Goal: Task Accomplishment & Management: Manage account settings

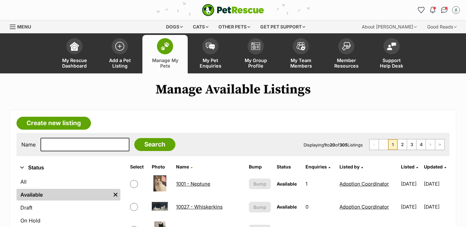
click at [170, 49] on span at bounding box center [165, 46] width 16 height 16
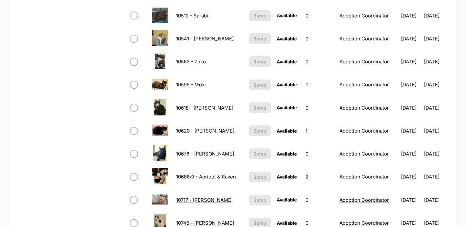
scroll to position [554, 0]
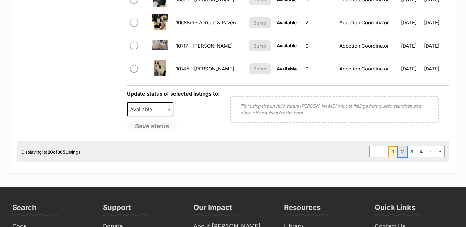
click at [401, 152] on link "2" at bounding box center [402, 152] width 9 height 10
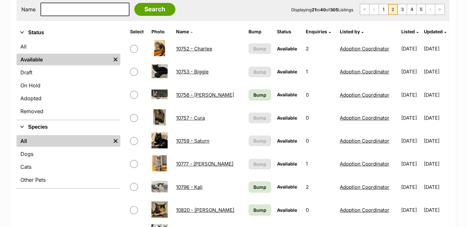
scroll to position [136, 0]
click at [254, 94] on span "Bump" at bounding box center [260, 94] width 13 height 7
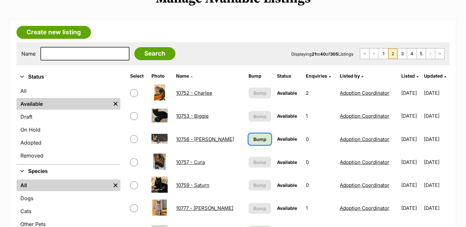
scroll to position [88, 0]
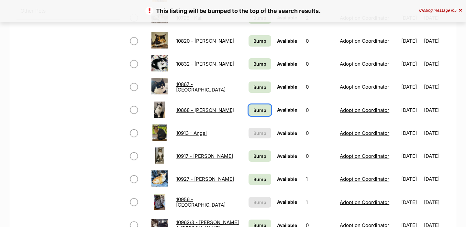
click at [256, 108] on span "Bump" at bounding box center [260, 110] width 13 height 7
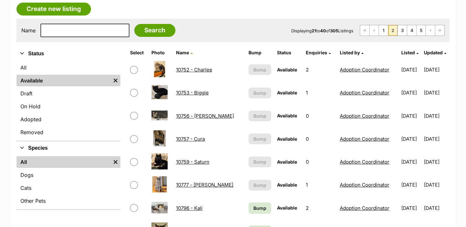
scroll to position [269, 0]
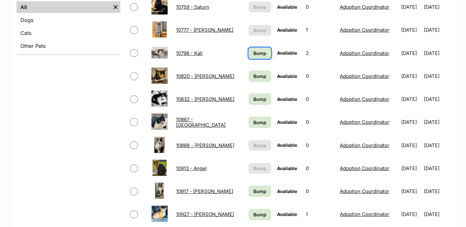
click at [254, 52] on span "Bump" at bounding box center [260, 53] width 13 height 7
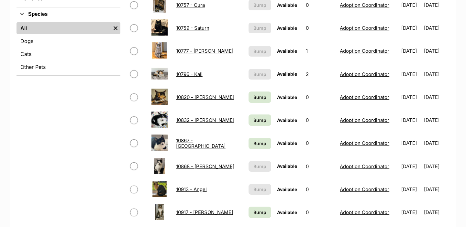
scroll to position [257, 0]
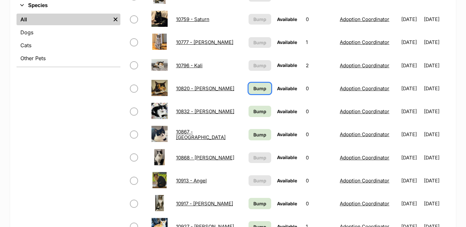
click at [254, 92] on span "Bump" at bounding box center [260, 88] width 13 height 7
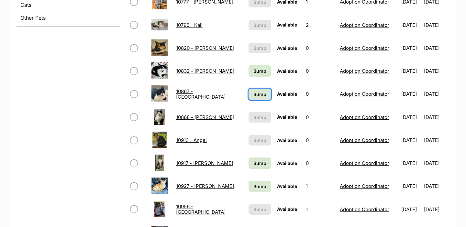
scroll to position [299, 0]
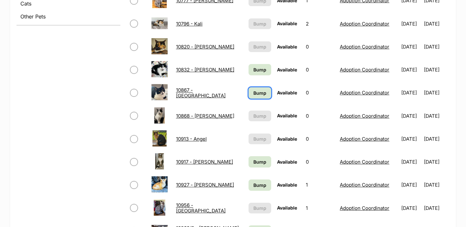
click at [254, 94] on span "Bump" at bounding box center [260, 93] width 13 height 7
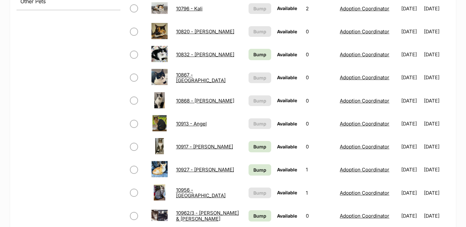
scroll to position [318, 0]
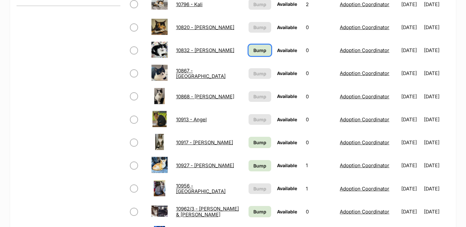
click at [255, 50] on span "Bump" at bounding box center [260, 50] width 13 height 7
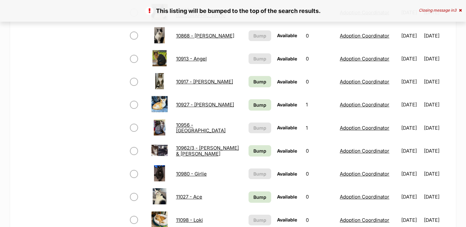
scroll to position [445, 0]
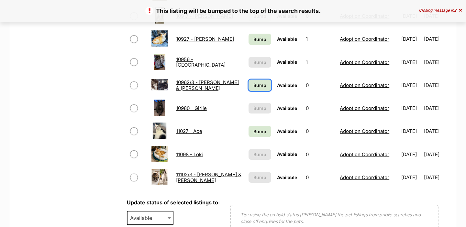
click at [259, 86] on span "Bump" at bounding box center [260, 85] width 13 height 7
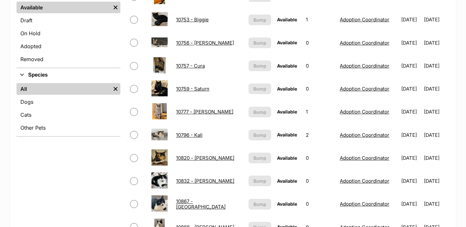
scroll to position [311, 0]
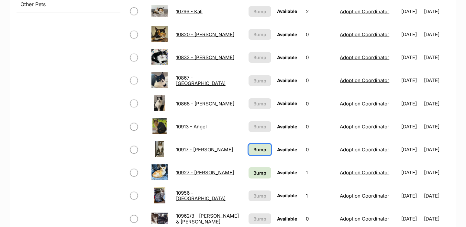
click at [254, 151] on span "Bump" at bounding box center [260, 149] width 13 height 7
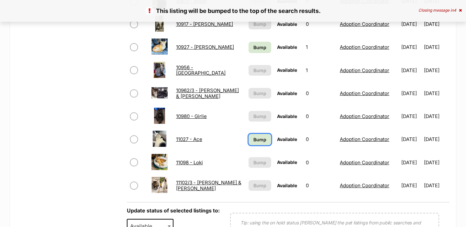
click at [254, 142] on span "Bump" at bounding box center [260, 139] width 13 height 7
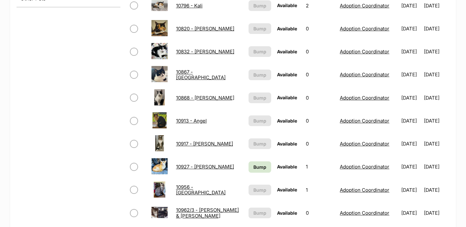
scroll to position [320, 0]
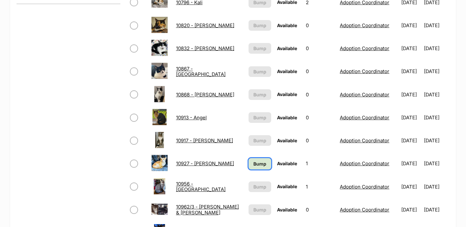
click at [254, 163] on span "Bump" at bounding box center [260, 164] width 13 height 7
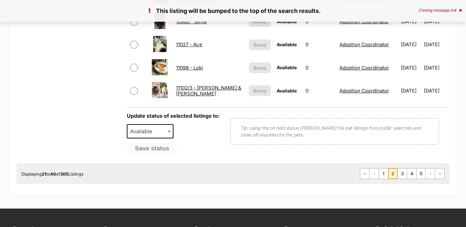
scroll to position [532, 0]
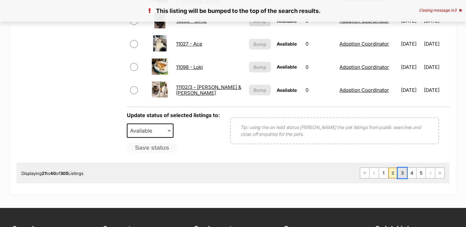
click at [401, 170] on link "3" at bounding box center [402, 173] width 9 height 10
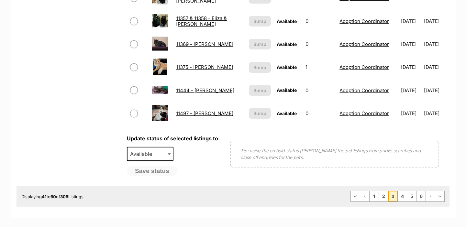
scroll to position [510, 0]
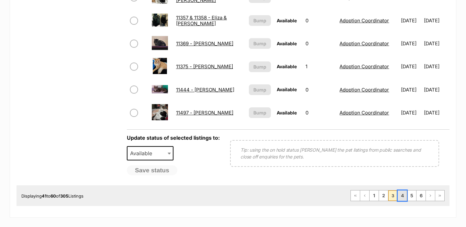
click at [402, 193] on link "4" at bounding box center [402, 196] width 9 height 10
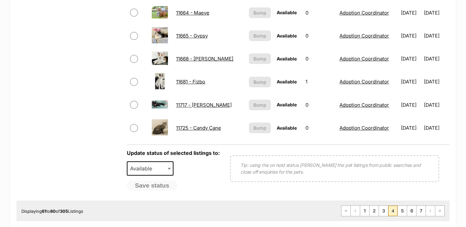
scroll to position [495, 0]
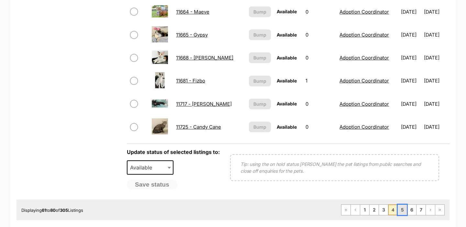
click at [402, 206] on link "5" at bounding box center [402, 210] width 9 height 10
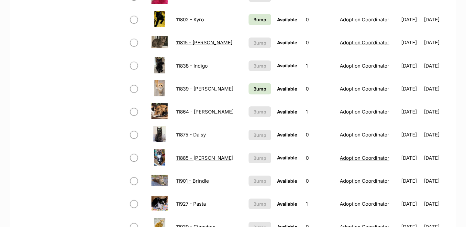
scroll to position [387, 0]
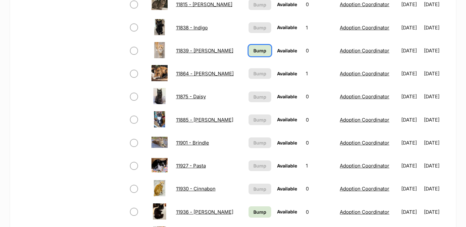
click at [254, 52] on span "Bump" at bounding box center [260, 50] width 13 height 7
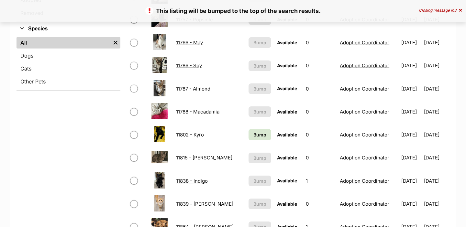
scroll to position [242, 0]
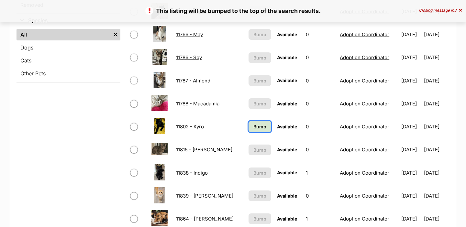
click at [254, 129] on span "Bump" at bounding box center [260, 126] width 13 height 7
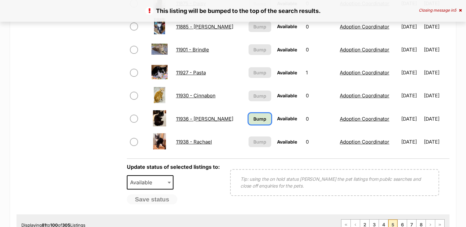
click at [255, 115] on link "Bump" at bounding box center [260, 118] width 23 height 11
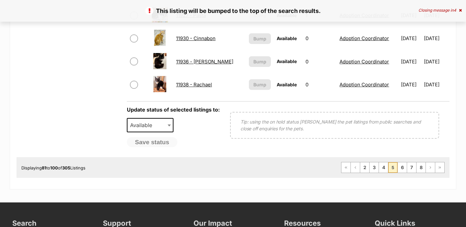
scroll to position [542, 0]
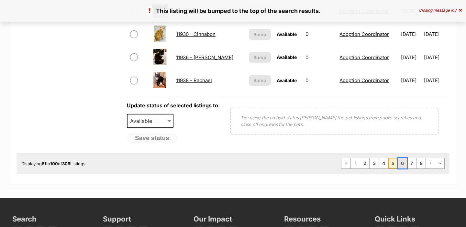
click at [400, 164] on link "6" at bounding box center [402, 163] width 9 height 10
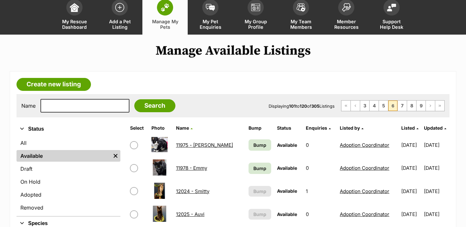
scroll to position [39, 0]
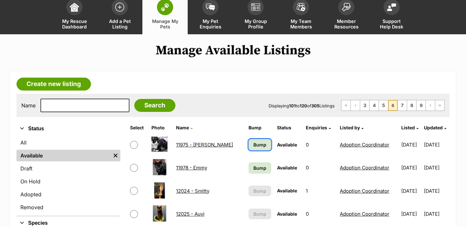
click at [249, 141] on link "Bump" at bounding box center [260, 144] width 23 height 11
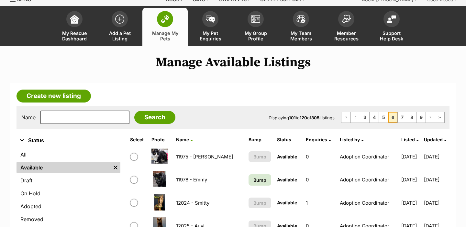
scroll to position [30, 0]
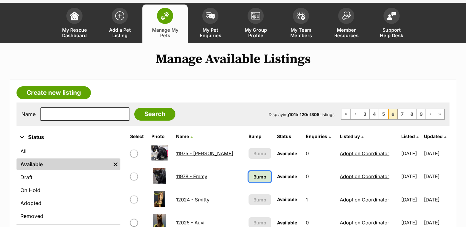
click at [254, 178] on span "Bump" at bounding box center [260, 177] width 13 height 7
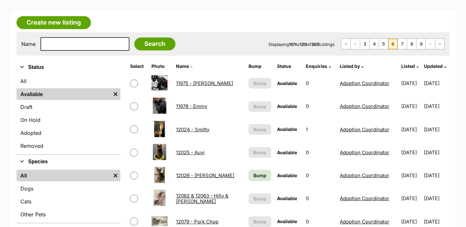
scroll to position [101, 0]
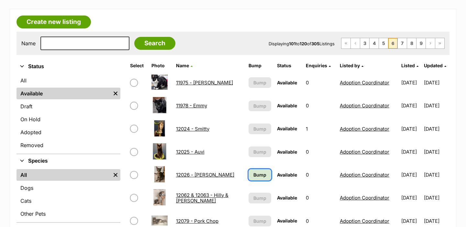
click at [254, 178] on span "Bump" at bounding box center [260, 175] width 13 height 7
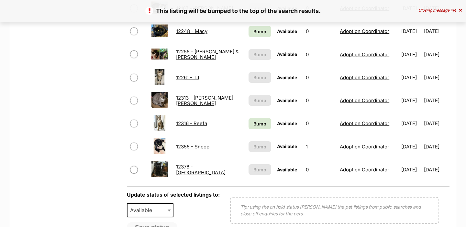
click at [254, 130] on td "Bump" at bounding box center [260, 123] width 28 height 22
click at [254, 126] on span "Bump" at bounding box center [260, 123] width 13 height 7
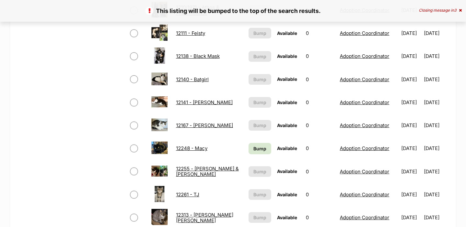
scroll to position [339, 0]
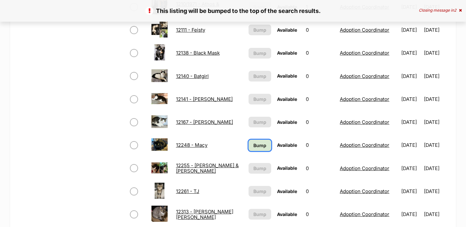
click at [254, 145] on span "Bump" at bounding box center [260, 145] width 13 height 7
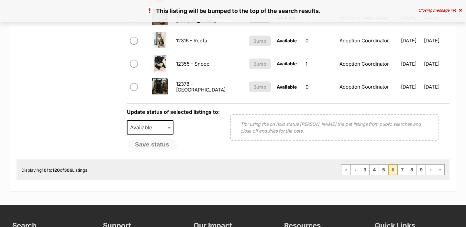
scroll to position [537, 0]
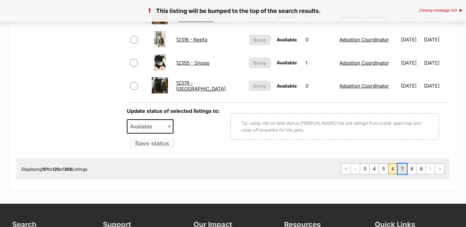
click at [403, 170] on link "7" at bounding box center [402, 169] width 9 height 10
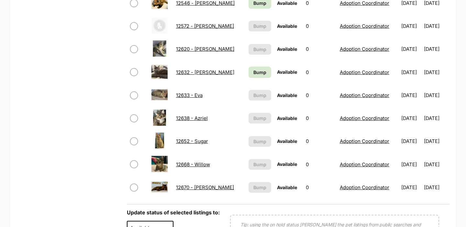
scroll to position [478, 0]
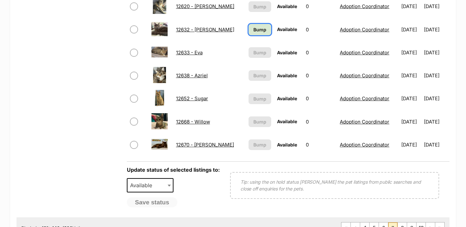
click at [254, 31] on span "Bump" at bounding box center [260, 29] width 13 height 7
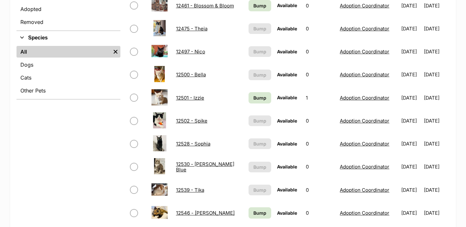
scroll to position [252, 0]
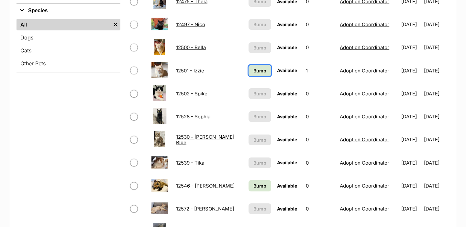
click at [254, 71] on span "Bump" at bounding box center [260, 70] width 13 height 7
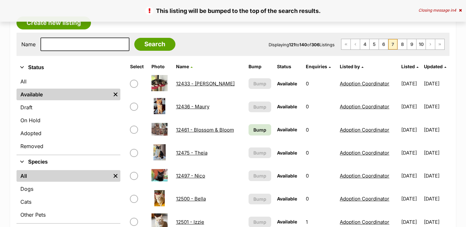
scroll to position [101, 0]
click at [254, 130] on span "Bump" at bounding box center [260, 129] width 13 height 7
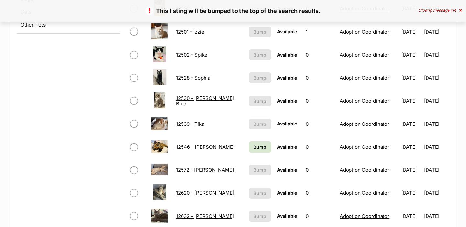
scroll to position [344, 0]
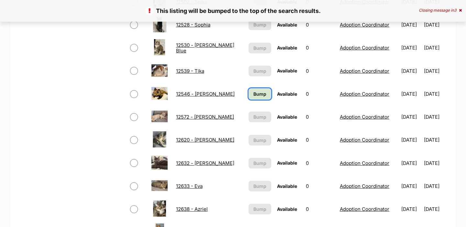
click at [254, 95] on span "Bump" at bounding box center [260, 94] width 13 height 7
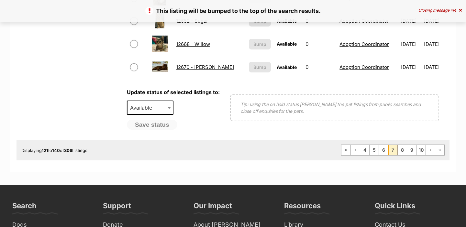
scroll to position [557, 0]
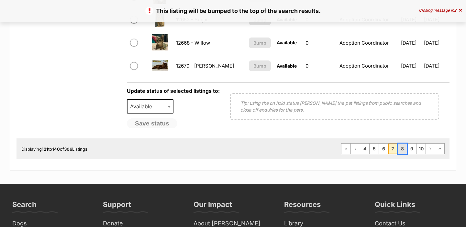
click at [401, 151] on link "8" at bounding box center [402, 149] width 9 height 10
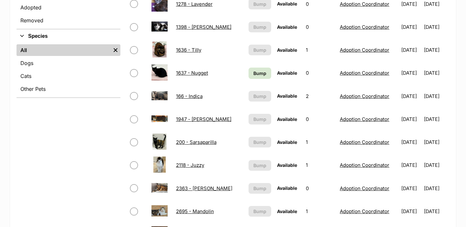
scroll to position [250, 0]
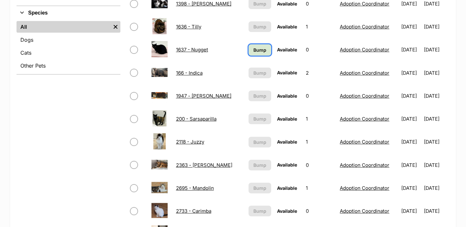
click at [255, 45] on link "Bump" at bounding box center [260, 49] width 23 height 11
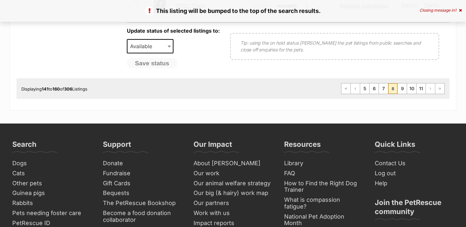
scroll to position [621, 0]
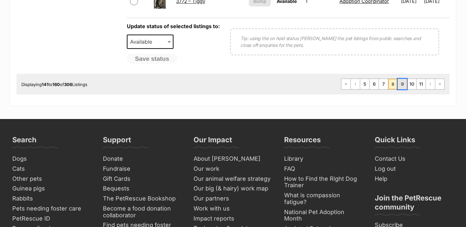
click at [404, 82] on link "9" at bounding box center [402, 84] width 9 height 10
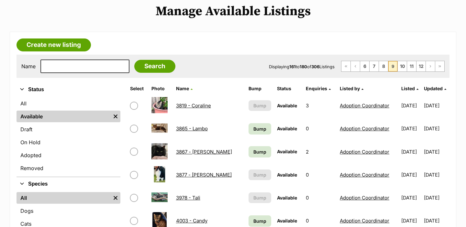
scroll to position [80, 0]
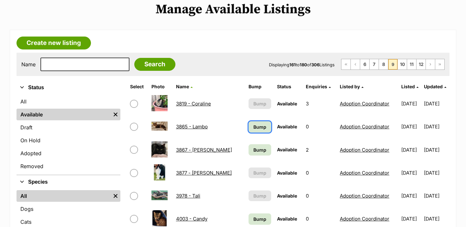
click at [260, 130] on span "Bump" at bounding box center [260, 127] width 13 height 7
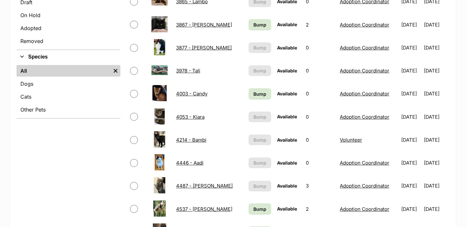
scroll to position [219, 0]
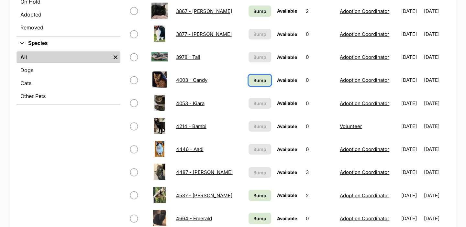
click at [254, 80] on span "Bump" at bounding box center [260, 80] width 13 height 7
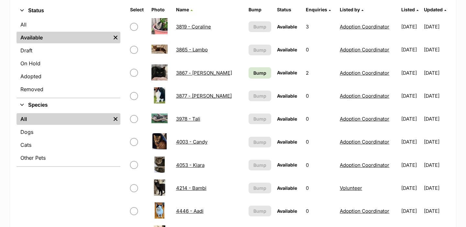
scroll to position [218, 0]
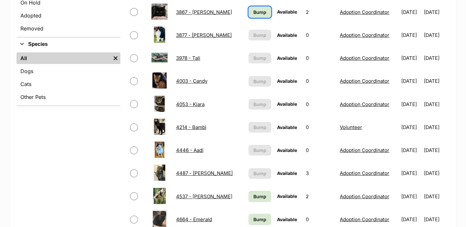
click at [254, 14] on span "Bump" at bounding box center [260, 12] width 13 height 7
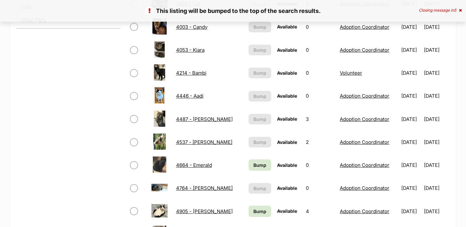
scroll to position [305, 0]
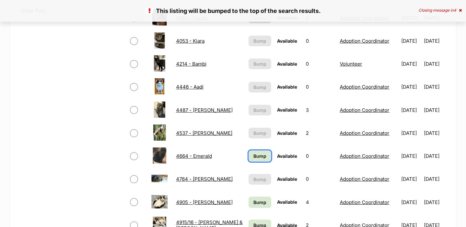
click at [254, 160] on link "Bump" at bounding box center [260, 156] width 23 height 11
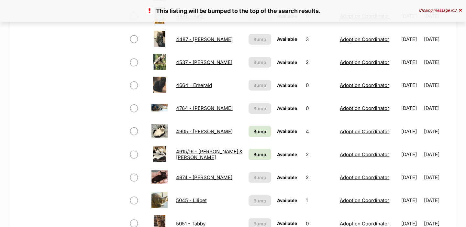
scroll to position [379, 0]
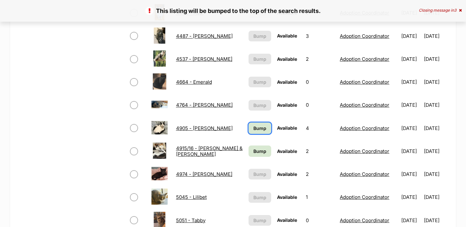
click at [259, 126] on span "Bump" at bounding box center [260, 128] width 13 height 7
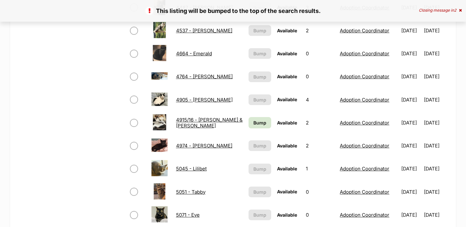
scroll to position [416, 0]
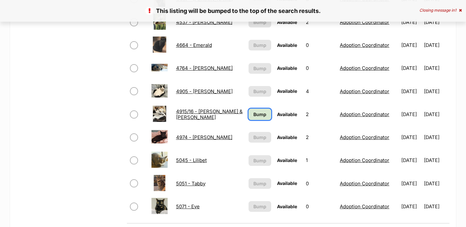
click at [259, 112] on span "Bump" at bounding box center [260, 114] width 13 height 7
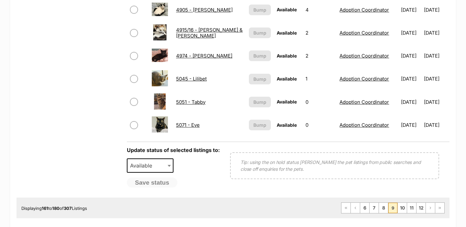
scroll to position [498, 0]
click at [403, 207] on link "10" at bounding box center [402, 208] width 9 height 10
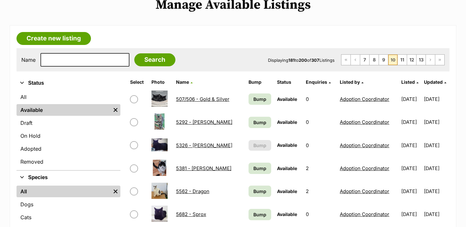
scroll to position [87, 0]
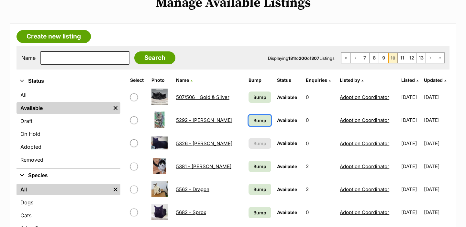
click at [249, 126] on link "Bump" at bounding box center [260, 120] width 23 height 11
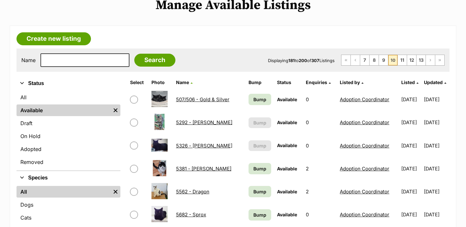
scroll to position [85, 0]
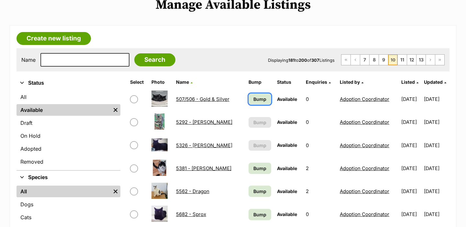
click at [260, 96] on span "Bump" at bounding box center [260, 99] width 13 height 7
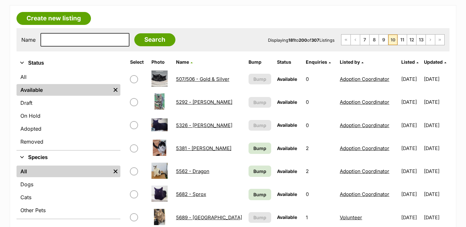
scroll to position [180, 0]
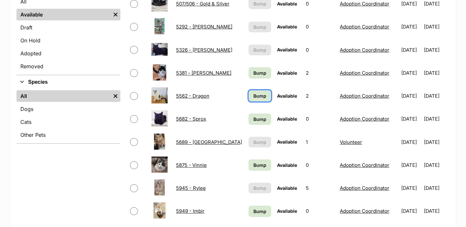
click at [260, 96] on span "Bump" at bounding box center [260, 96] width 13 height 7
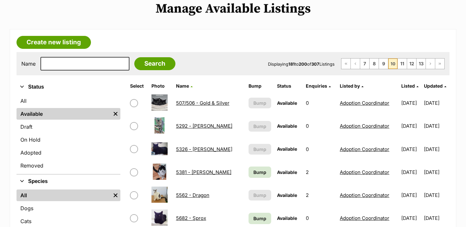
scroll to position [186, 0]
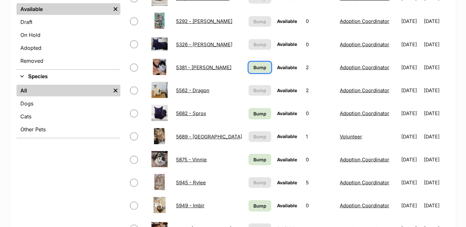
click at [256, 67] on span "Bump" at bounding box center [260, 67] width 13 height 7
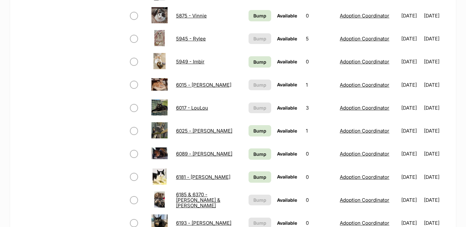
scroll to position [333, 0]
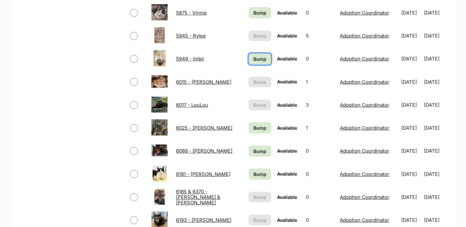
click at [258, 55] on link "Bump" at bounding box center [260, 58] width 23 height 11
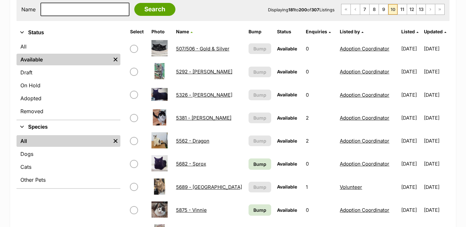
scroll to position [136, 0]
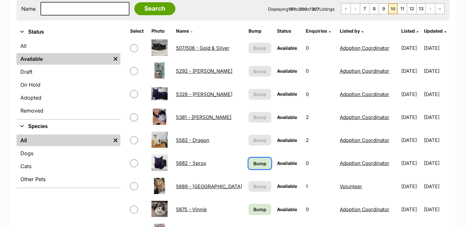
click at [254, 165] on span "Bump" at bounding box center [260, 163] width 13 height 7
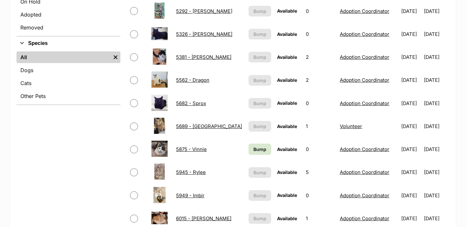
scroll to position [221, 0]
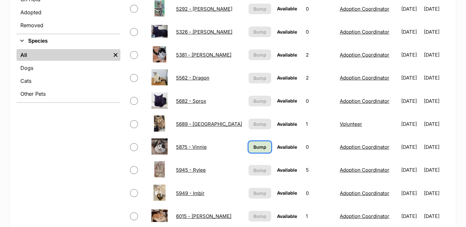
click at [253, 152] on link "Bump" at bounding box center [260, 147] width 23 height 11
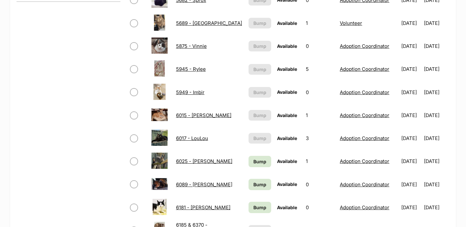
scroll to position [326, 0]
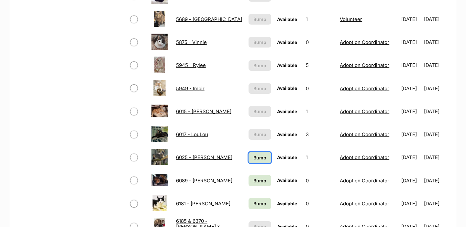
click at [254, 156] on span "Bump" at bounding box center [260, 157] width 13 height 7
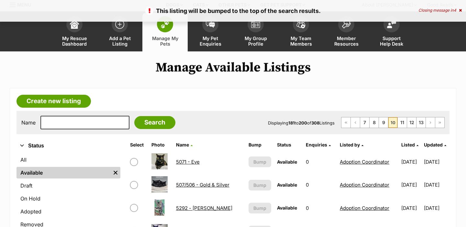
scroll to position [414, 0]
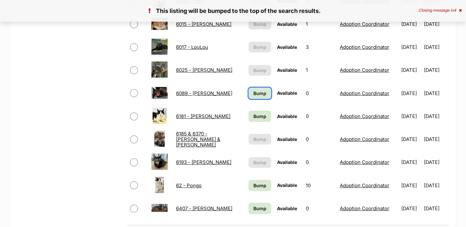
click at [256, 95] on span "Bump" at bounding box center [260, 93] width 13 height 7
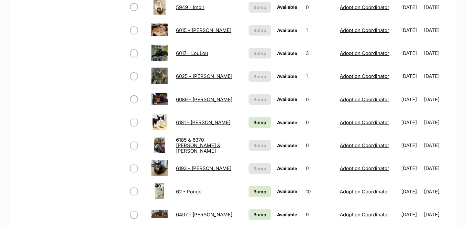
scroll to position [409, 0]
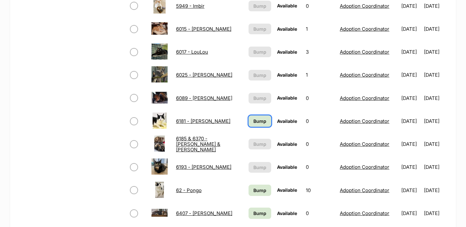
click at [254, 119] on span "Bump" at bounding box center [260, 121] width 13 height 7
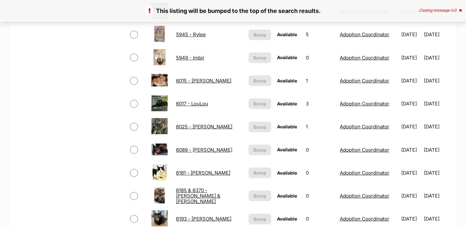
scroll to position [495, 0]
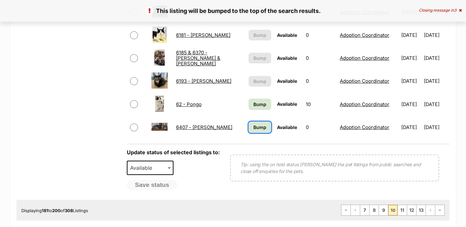
click at [255, 127] on span "Bump" at bounding box center [260, 127] width 13 height 7
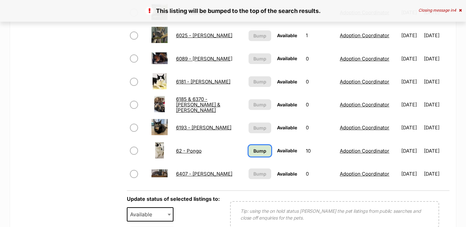
click at [254, 153] on span "Bump" at bounding box center [260, 151] width 13 height 7
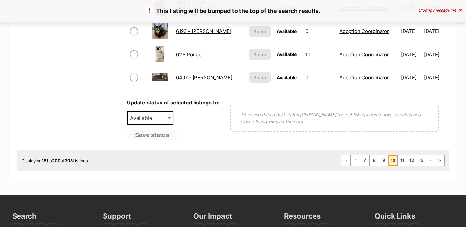
scroll to position [569, 0]
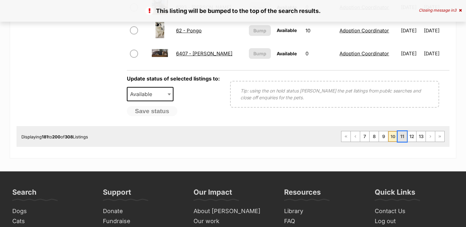
click at [403, 134] on link "11" at bounding box center [402, 136] width 9 height 10
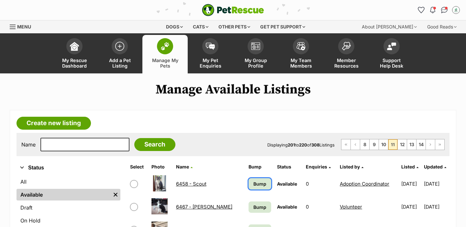
click at [256, 186] on span "Bump" at bounding box center [260, 184] width 13 height 7
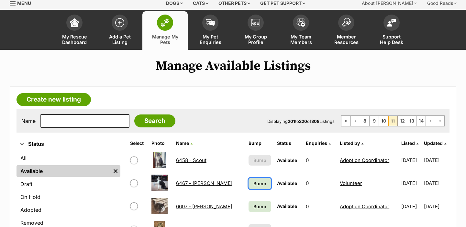
click at [256, 186] on span "Bump" at bounding box center [260, 183] width 13 height 7
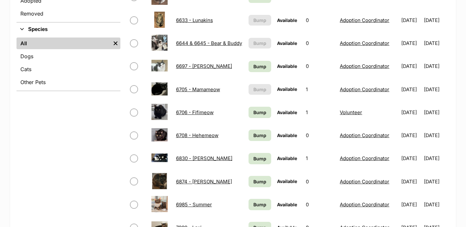
scroll to position [251, 0]
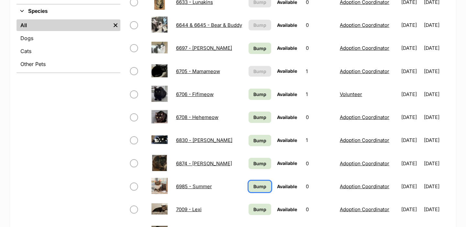
click at [256, 186] on span "Bump" at bounding box center [260, 186] width 13 height 7
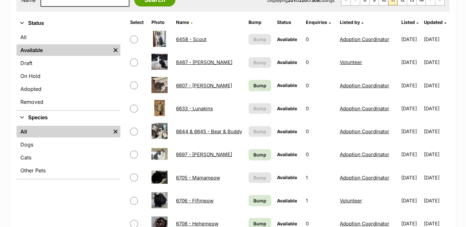
scroll to position [149, 0]
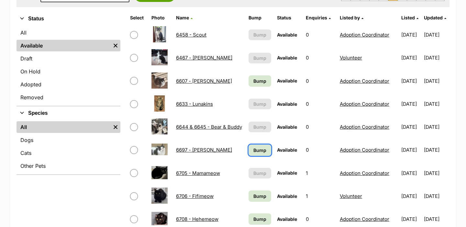
click at [259, 150] on span "Bump" at bounding box center [260, 150] width 13 height 7
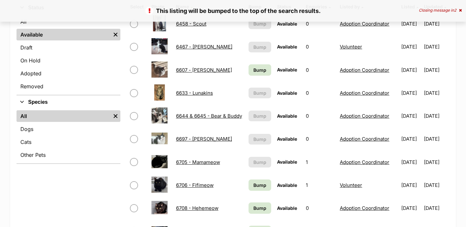
scroll to position [162, 0]
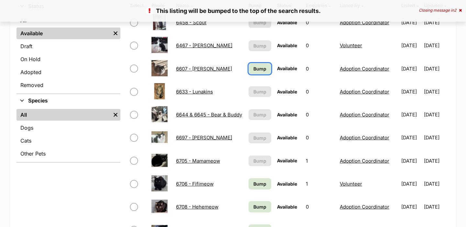
click at [254, 68] on span "Bump" at bounding box center [260, 68] width 13 height 7
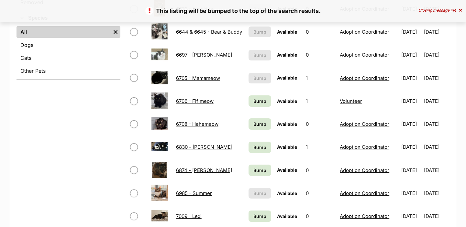
scroll to position [304, 0]
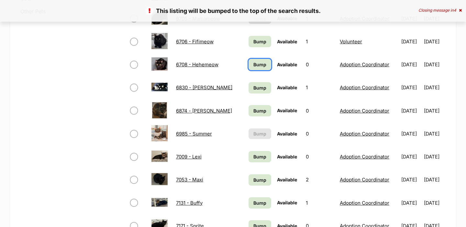
click at [252, 69] on link "Bump" at bounding box center [260, 64] width 23 height 11
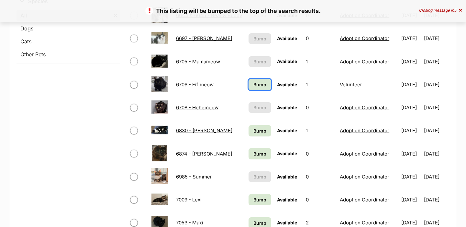
click at [254, 85] on span "Bump" at bounding box center [260, 84] width 13 height 7
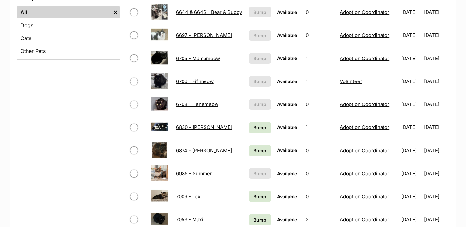
scroll to position [269, 0]
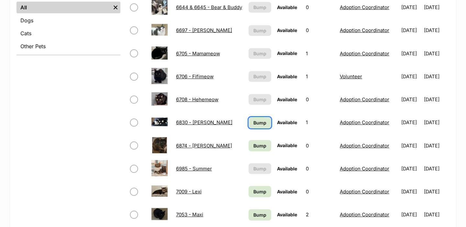
click at [254, 121] on span "Bump" at bounding box center [260, 122] width 13 height 7
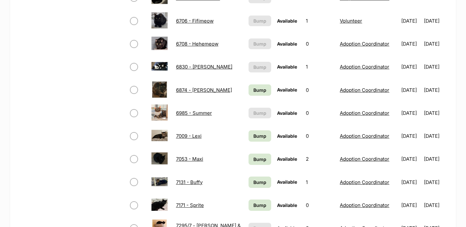
scroll to position [327, 0]
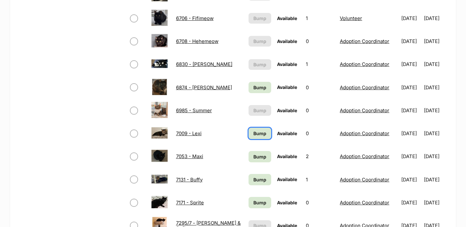
click at [254, 136] on span "Bump" at bounding box center [260, 133] width 13 height 7
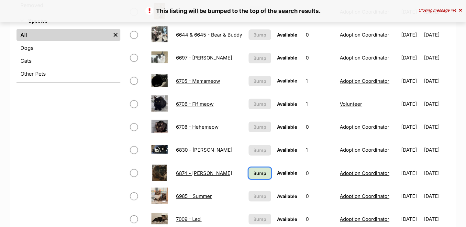
click at [254, 170] on span "Bump" at bounding box center [260, 173] width 13 height 7
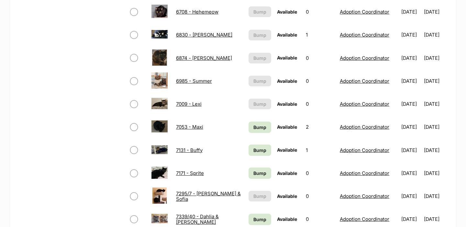
scroll to position [357, 0]
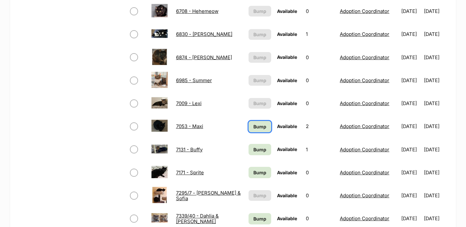
click at [254, 124] on span "Bump" at bounding box center [260, 126] width 13 height 7
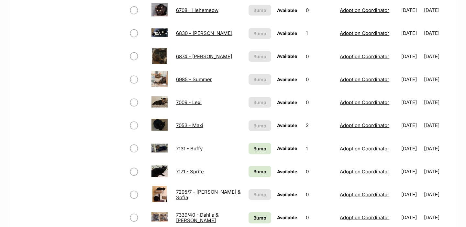
scroll to position [367, 0]
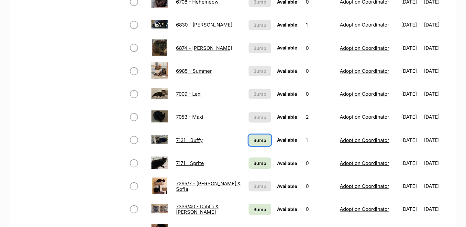
click at [254, 137] on span "Bump" at bounding box center [260, 140] width 13 height 7
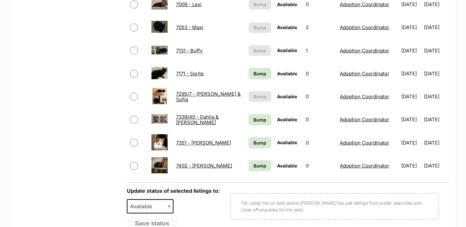
scroll to position [472, 0]
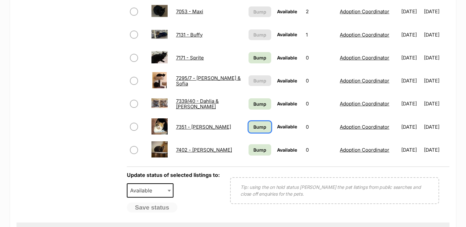
click at [254, 125] on span "Bump" at bounding box center [260, 127] width 13 height 7
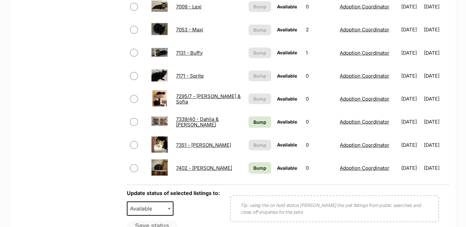
scroll to position [458, 0]
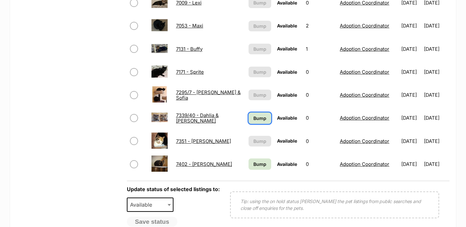
click at [254, 115] on span "Bump" at bounding box center [260, 118] width 13 height 7
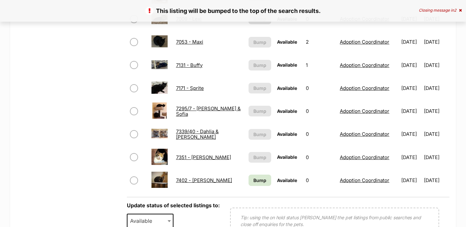
scroll to position [546, 0]
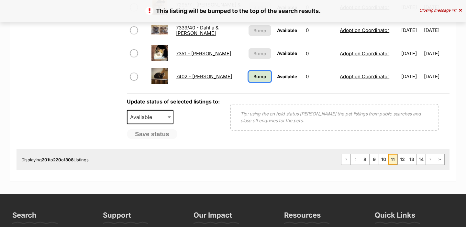
click at [254, 77] on span "Bump" at bounding box center [260, 76] width 13 height 7
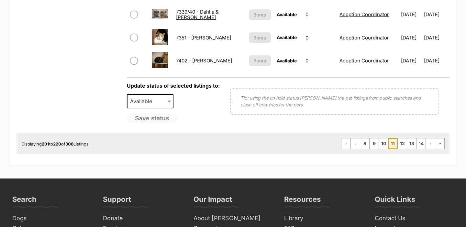
scroll to position [567, 0]
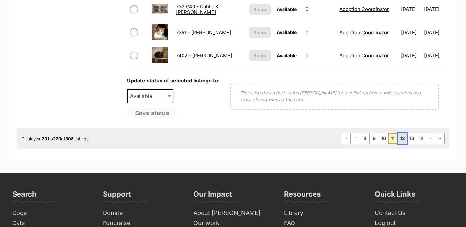
click at [401, 142] on link "12" at bounding box center [402, 138] width 9 height 10
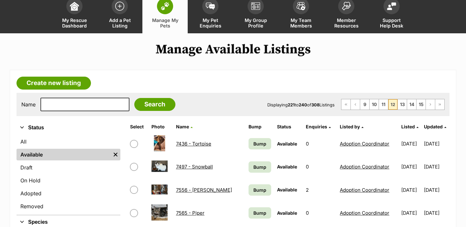
scroll to position [50, 0]
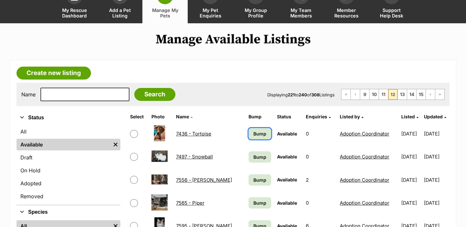
click at [254, 132] on span "Bump" at bounding box center [260, 133] width 13 height 7
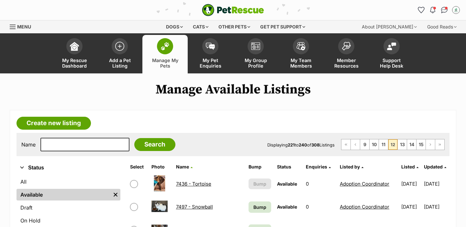
scroll to position [62, 0]
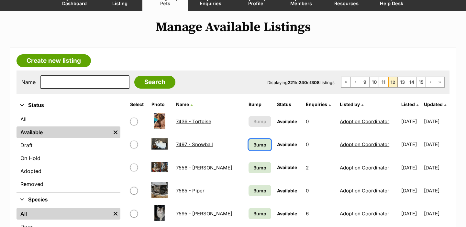
click at [254, 147] on span "Bump" at bounding box center [260, 145] width 13 height 7
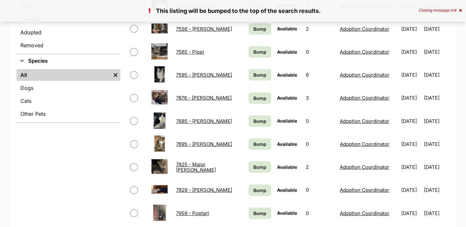
scroll to position [221, 0]
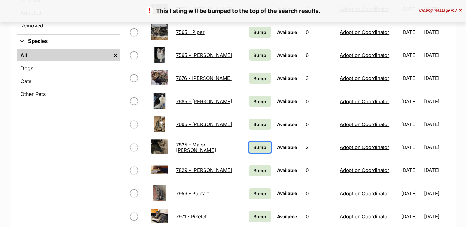
click at [254, 147] on span "Bump" at bounding box center [260, 147] width 13 height 7
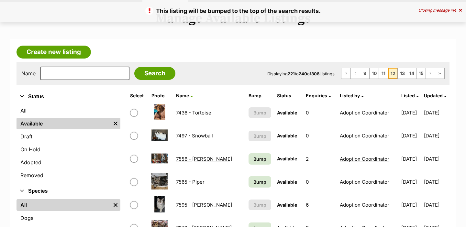
scroll to position [103, 0]
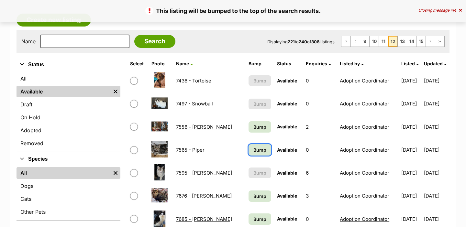
click at [252, 154] on link "Bump" at bounding box center [260, 149] width 23 height 11
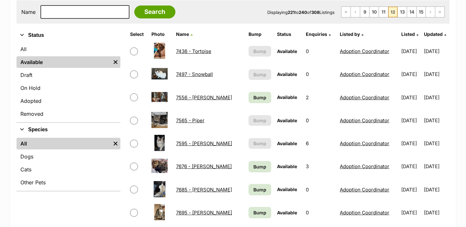
scroll to position [164, 0]
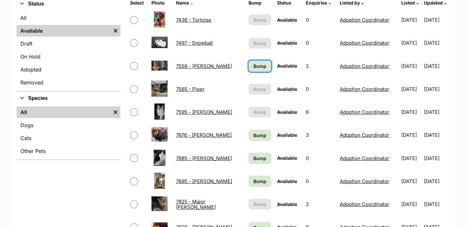
click at [255, 69] on link "Bump" at bounding box center [260, 66] width 23 height 11
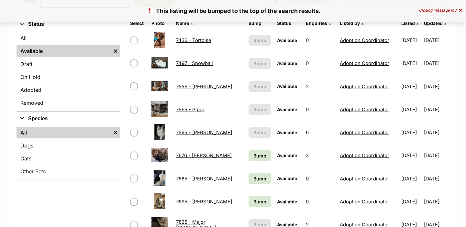
scroll to position [199, 0]
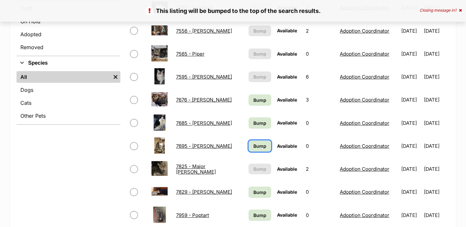
click at [257, 146] on span "Bump" at bounding box center [260, 146] width 13 height 7
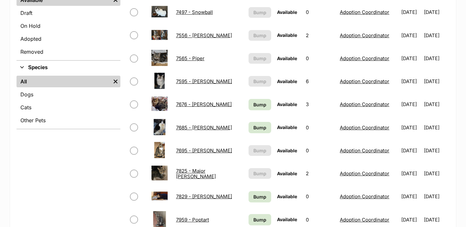
scroll to position [299, 0]
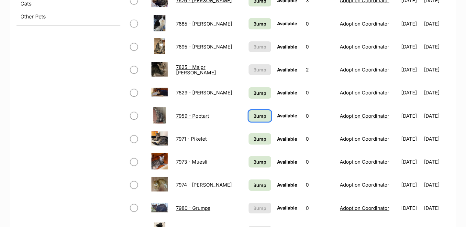
click at [254, 115] on span "Bump" at bounding box center [260, 116] width 13 height 7
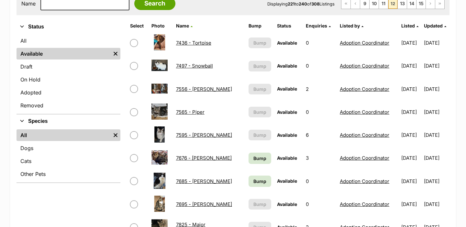
scroll to position [146, 0]
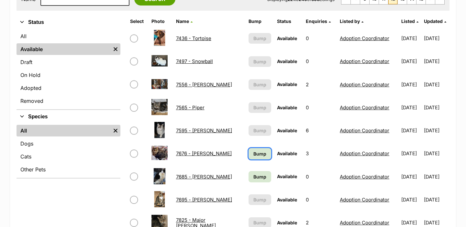
click at [255, 155] on span "Bump" at bounding box center [260, 154] width 13 height 7
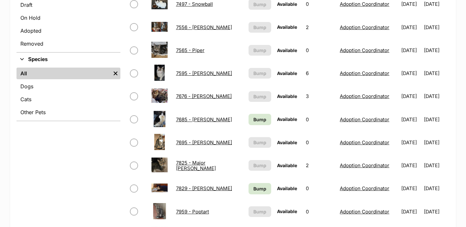
scroll to position [215, 0]
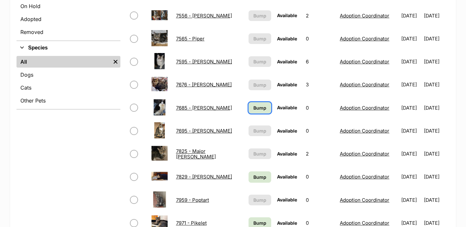
click at [255, 108] on span "Bump" at bounding box center [260, 108] width 13 height 7
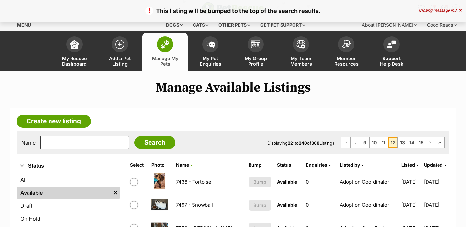
scroll to position [290, 0]
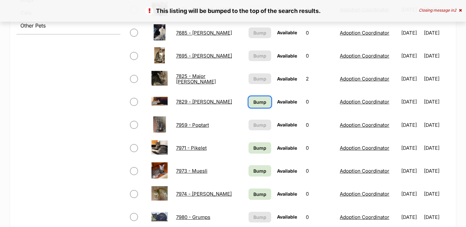
click at [258, 105] on span "Bump" at bounding box center [260, 102] width 13 height 7
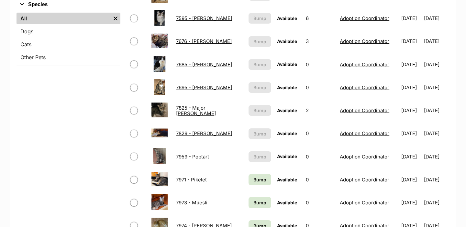
scroll to position [257, 0]
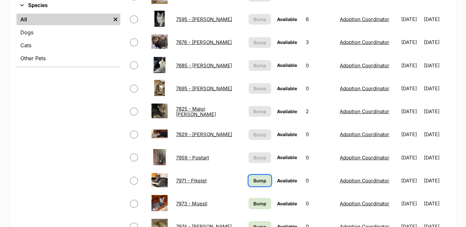
click at [254, 183] on span "Bump" at bounding box center [260, 180] width 13 height 7
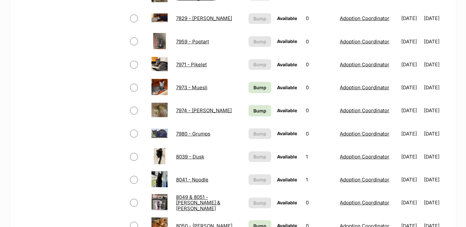
scroll to position [374, 0]
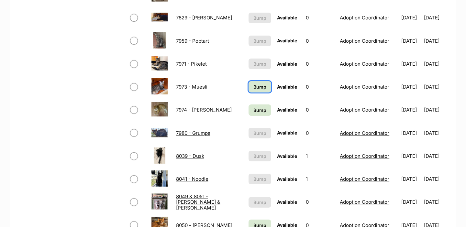
click at [254, 91] on link "Bump" at bounding box center [260, 86] width 23 height 11
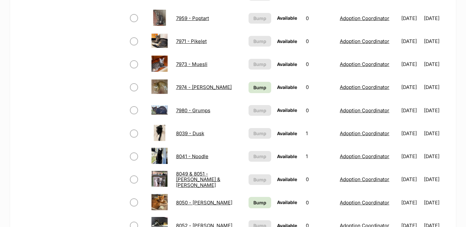
scroll to position [399, 0]
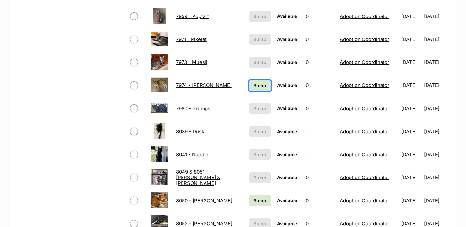
click at [264, 85] on link "Bump" at bounding box center [260, 85] width 23 height 11
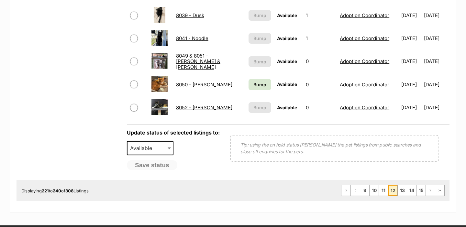
scroll to position [526, 0]
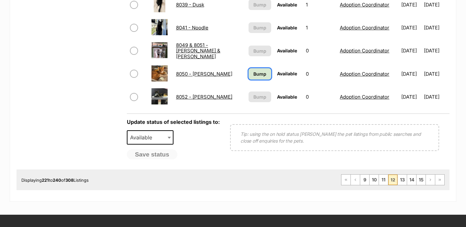
click at [257, 72] on span "Bump" at bounding box center [260, 74] width 13 height 7
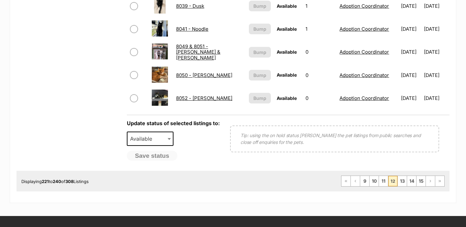
scroll to position [535, 0]
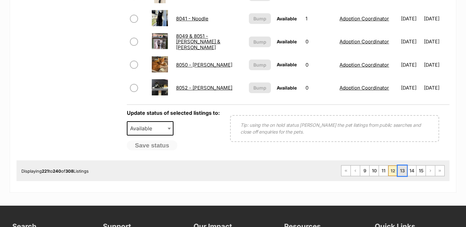
click at [403, 174] on link "13" at bounding box center [402, 171] width 9 height 10
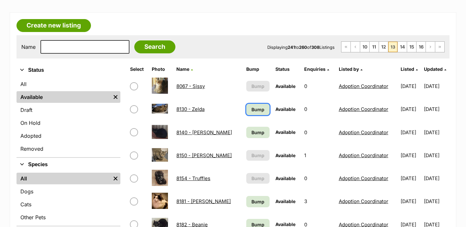
click at [247, 105] on link "Bump" at bounding box center [257, 109] width 23 height 11
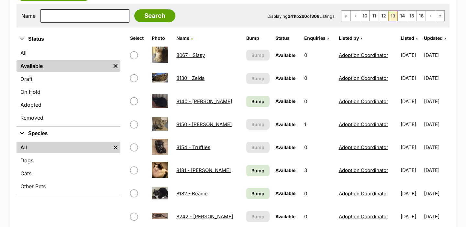
scroll to position [139, 0]
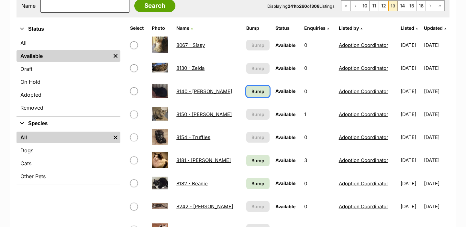
click at [252, 92] on span "Bump" at bounding box center [258, 91] width 13 height 7
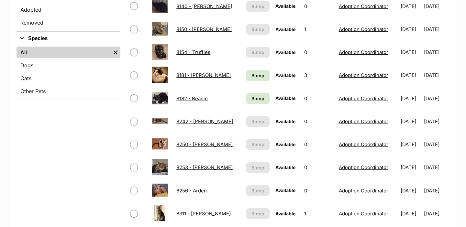
scroll to position [227, 0]
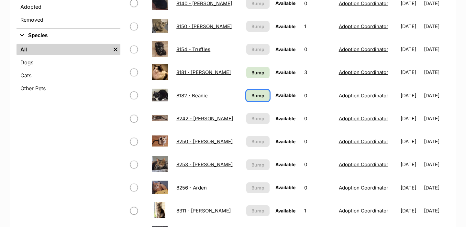
click at [246, 99] on link "Bump" at bounding box center [257, 95] width 23 height 11
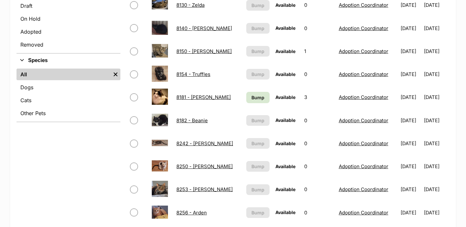
scroll to position [207, 0]
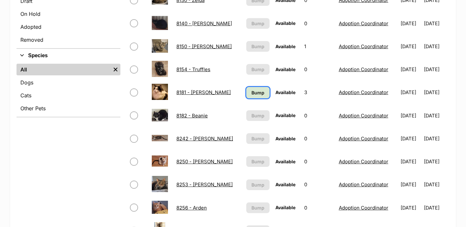
click at [252, 93] on span "Bump" at bounding box center [258, 92] width 13 height 7
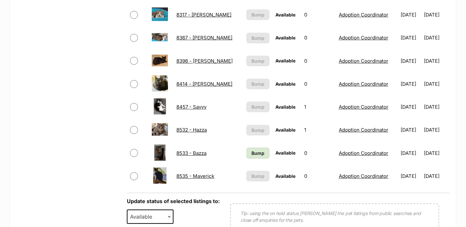
scroll to position [448, 0]
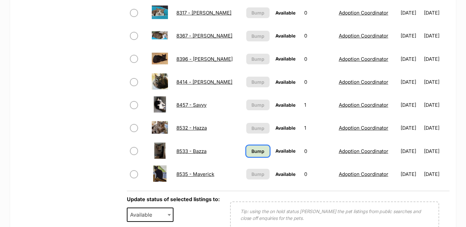
click at [252, 148] on span "Bump" at bounding box center [258, 151] width 13 height 7
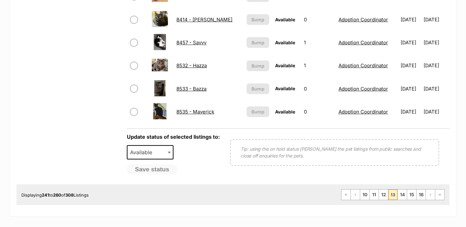
scroll to position [528, 0]
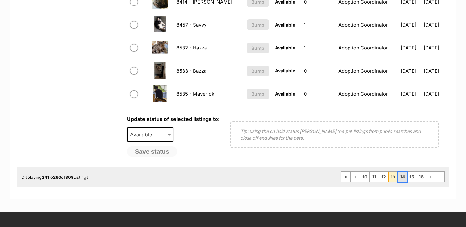
click at [399, 176] on link "14" at bounding box center [402, 177] width 9 height 10
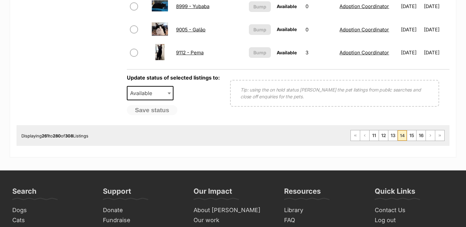
scroll to position [571, 0]
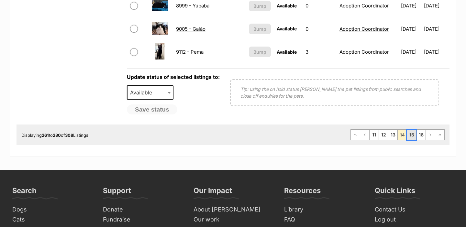
click at [410, 136] on link "15" at bounding box center [411, 135] width 9 height 10
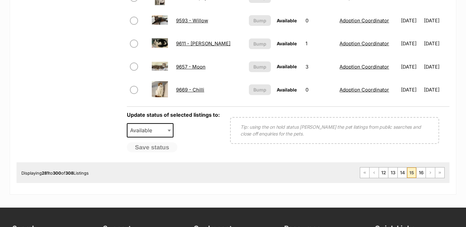
scroll to position [552, 0]
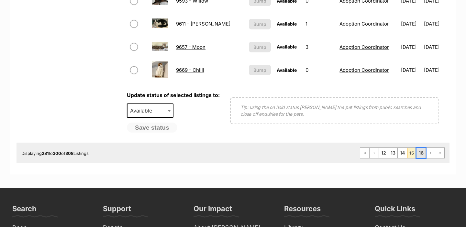
click at [419, 157] on link "16" at bounding box center [421, 153] width 9 height 10
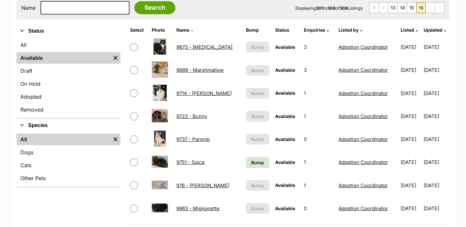
scroll to position [137, 0]
click at [253, 163] on link "Bump" at bounding box center [257, 162] width 23 height 11
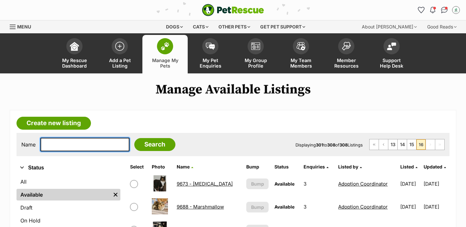
click at [75, 140] on input "text" at bounding box center [84, 145] width 89 height 14
type input "mau"
click at [134, 138] on input "Search" at bounding box center [154, 144] width 41 height 13
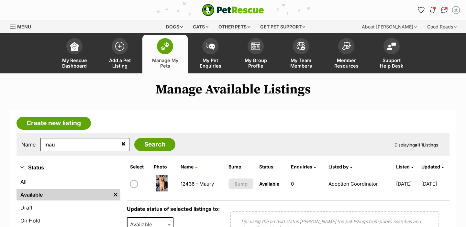
click at [199, 184] on link "12436 - Maury" at bounding box center [197, 184] width 33 height 6
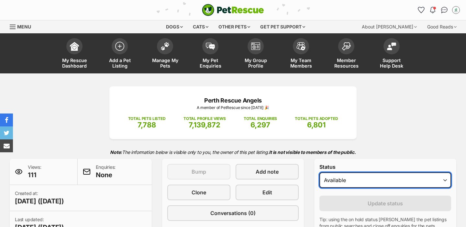
click at [330, 179] on select "Draft Available On hold Adopted" at bounding box center [386, 181] width 132 height 16
select select "on_hold"
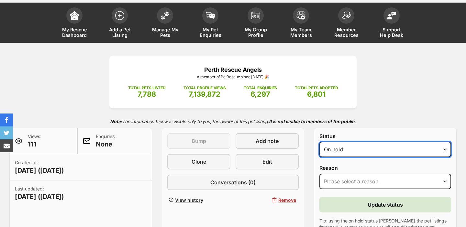
scroll to position [31, 0]
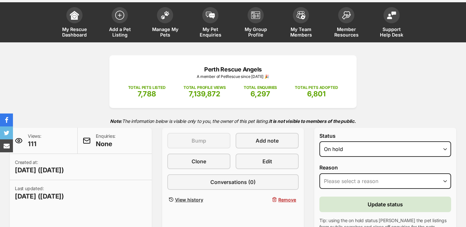
click at [330, 189] on div "Reason Please select a reason Medical reasons Reviewing applications Adoption p…" at bounding box center [386, 178] width 132 height 27
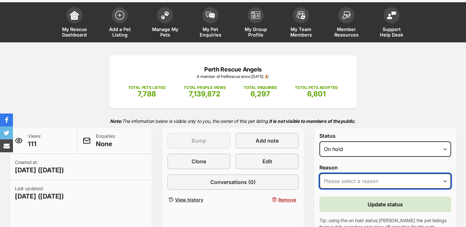
click at [330, 180] on select "Please select a reason Medical reasons Reviewing applications Adoption pending …" at bounding box center [386, 182] width 132 height 16
select select "other"
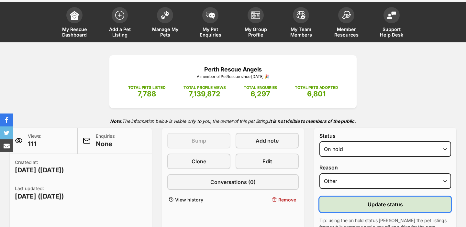
click at [367, 207] on button "Update status" at bounding box center [386, 205] width 132 height 16
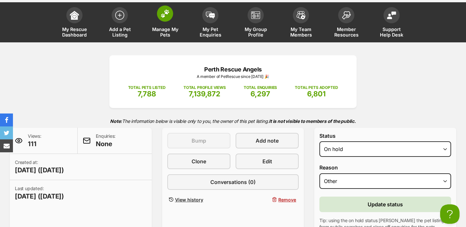
scroll to position [0, 0]
click at [165, 19] on span at bounding box center [165, 14] width 16 height 16
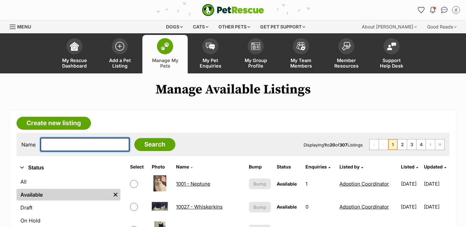
click at [67, 145] on input "text" at bounding box center [84, 145] width 89 height 14
type input "fre"
click at [134, 138] on input "Search" at bounding box center [154, 144] width 41 height 13
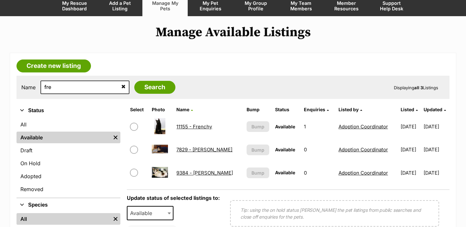
scroll to position [62, 0]
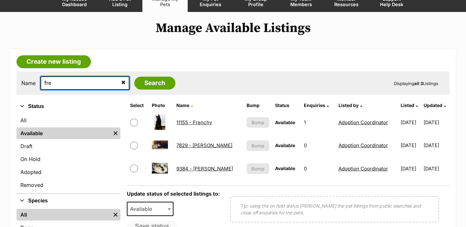
click at [78, 82] on input "fre" at bounding box center [84, 83] width 89 height 14
type input "azr"
click at [134, 77] on input "Search" at bounding box center [154, 83] width 41 height 13
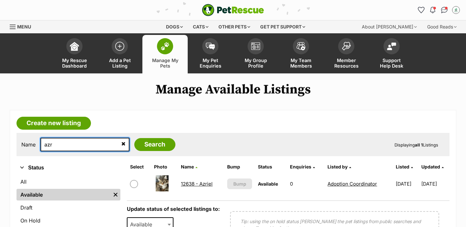
click at [66, 146] on input "azr" at bounding box center [84, 145] width 89 height 14
type input "clo"
click at [134, 138] on input "Search" at bounding box center [154, 144] width 41 height 13
click at [194, 185] on link "11537 - Clove" at bounding box center [196, 184] width 30 height 6
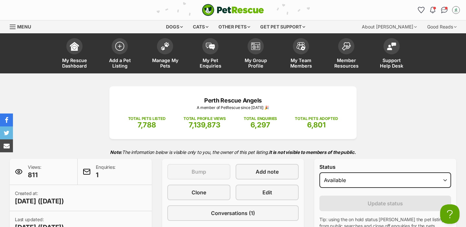
click at [272, 8] on div "PetRescue home" at bounding box center [233, 10] width 152 height 12
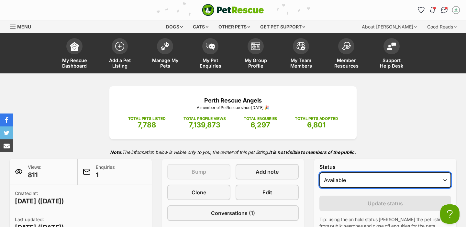
click at [343, 183] on select "Draft - not available as listing has enquires Available On hold Adopted" at bounding box center [386, 181] width 132 height 16
select select "rehomed"
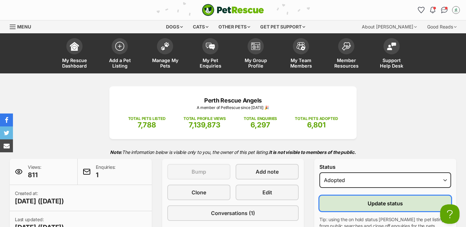
click at [341, 199] on button "Update status" at bounding box center [386, 204] width 132 height 16
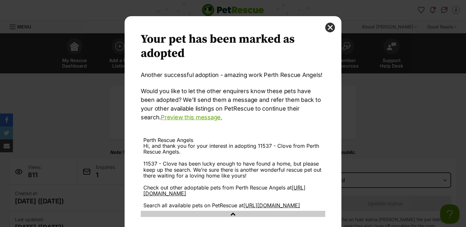
scroll to position [48, 0]
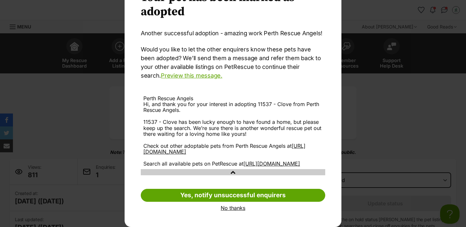
click at [221, 210] on link "No thanks" at bounding box center [233, 208] width 185 height 6
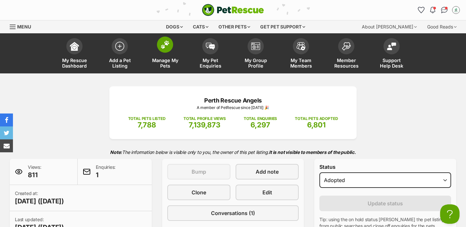
click at [149, 62] on link "Manage My Pets" at bounding box center [164, 54] width 45 height 39
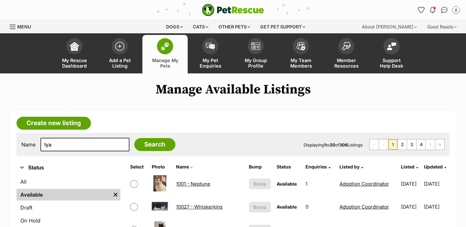
type input "lya"
click at [134, 138] on input "Search" at bounding box center [154, 144] width 41 height 13
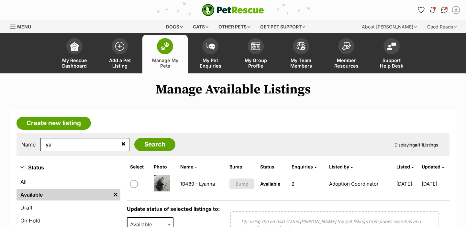
click at [195, 185] on link "10489 - Lyanna" at bounding box center [197, 184] width 35 height 6
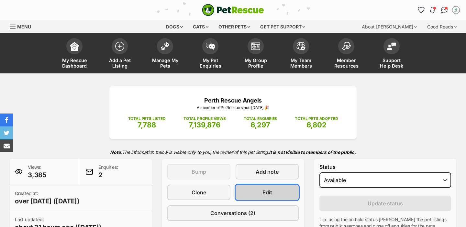
click at [281, 191] on link "Edit" at bounding box center [267, 193] width 63 height 16
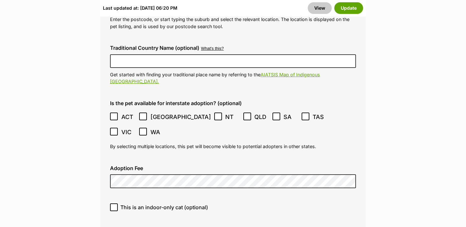
scroll to position [1958, 0]
click at [344, 14] on div "Last updated at: Sun, 21 Sep, 06:20 PM View Update" at bounding box center [233, 8] width 266 height 17
click at [342, 9] on button "Update" at bounding box center [348, 8] width 29 height 12
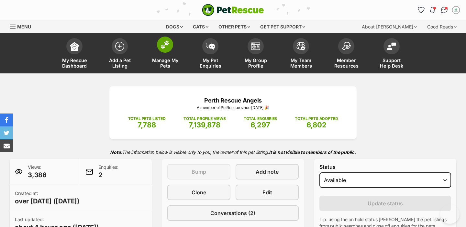
click at [170, 58] on span "Manage My Pets" at bounding box center [165, 63] width 29 height 11
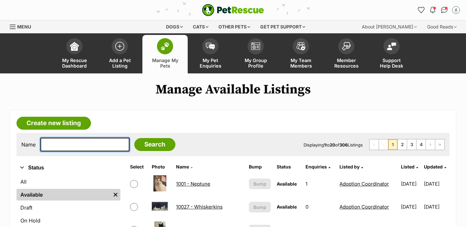
click at [69, 148] on input "text" at bounding box center [84, 145] width 89 height 14
type input "phi"
click at [134, 138] on input "Search" at bounding box center [154, 144] width 41 height 13
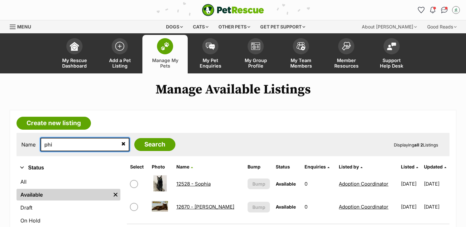
click at [73, 142] on input "phi" at bounding box center [84, 145] width 89 height 14
type input "cly"
click at [134, 138] on input "Search" at bounding box center [154, 144] width 41 height 13
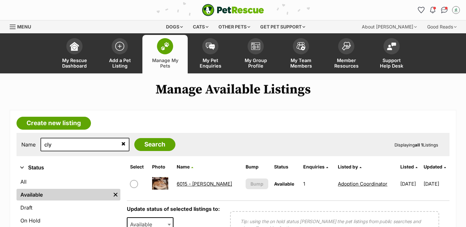
click at [188, 186] on link "6015 - Clyde" at bounding box center [204, 184] width 55 height 6
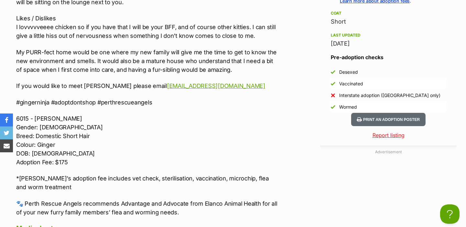
scroll to position [686, 0]
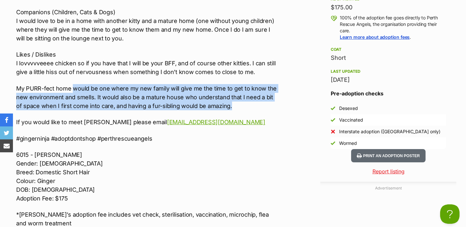
drag, startPoint x: 232, startPoint y: 98, endPoint x: 72, endPoint y: 83, distance: 161.0
click at [72, 84] on p "My PURR-fect home would be one where my new family will give me the time to get…" at bounding box center [147, 97] width 262 height 26
copy p "would be one where my new family will give me the time to get to know the new e…"
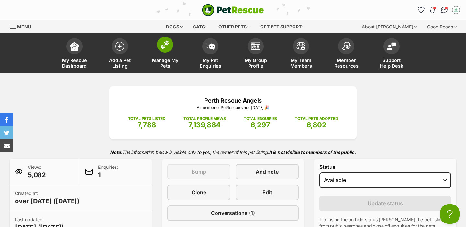
click at [161, 63] on span "Manage My Pets" at bounding box center [165, 63] width 29 height 11
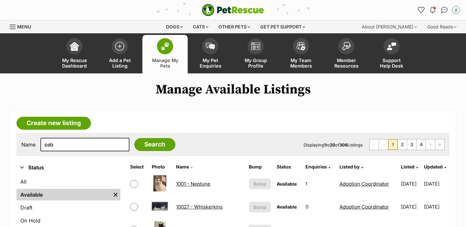
type input "seb"
click at [134, 138] on input "Search" at bounding box center [154, 144] width 41 height 13
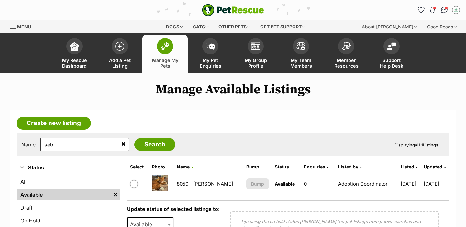
click at [193, 187] on link "8050 - [PERSON_NAME]" at bounding box center [205, 184] width 56 height 6
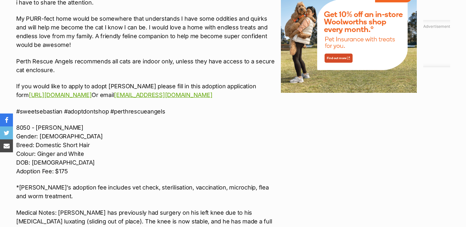
scroll to position [916, 0]
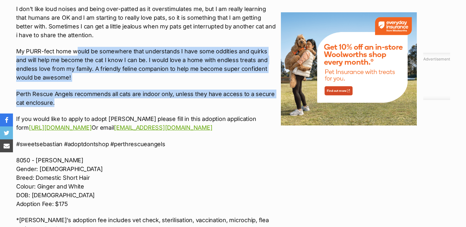
drag, startPoint x: 80, startPoint y: 41, endPoint x: 75, endPoint y: 43, distance: 5.1
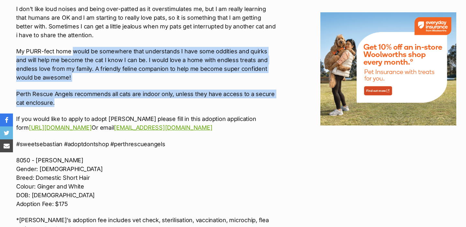
drag, startPoint x: 76, startPoint y: 85, endPoint x: 78, endPoint y: 95, distance: 10.2
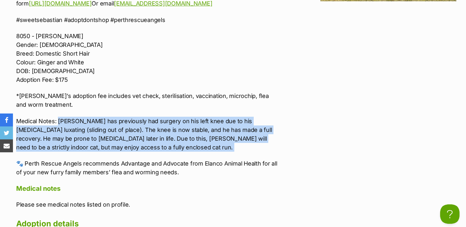
scroll to position [0, 0]
drag, startPoint x: 80, startPoint y: 126, endPoint x: 58, endPoint y: 112, distance: 26.3
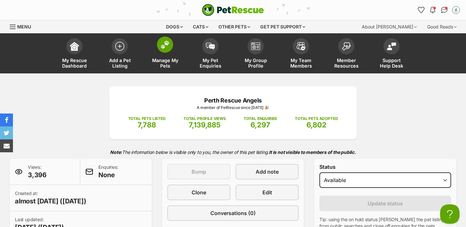
click at [159, 50] on span at bounding box center [165, 45] width 16 height 16
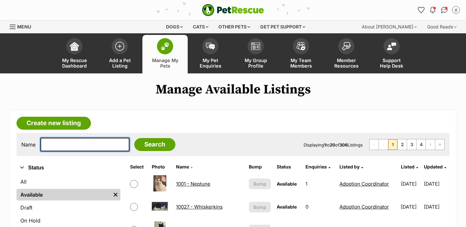
click at [91, 146] on input "text" at bounding box center [84, 145] width 89 height 14
type input "den"
click at [134, 138] on input "Search" at bounding box center [154, 144] width 41 height 13
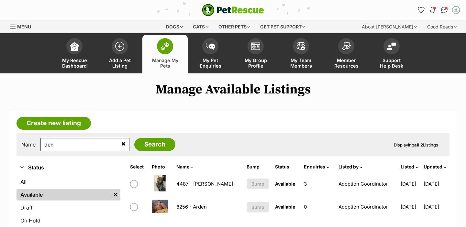
click at [187, 187] on link "4487 - [PERSON_NAME]" at bounding box center [204, 184] width 57 height 6
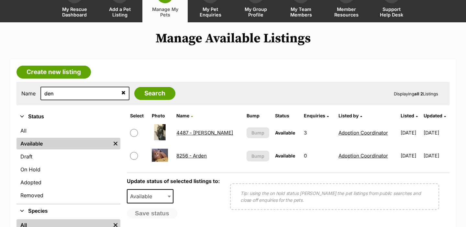
scroll to position [55, 0]
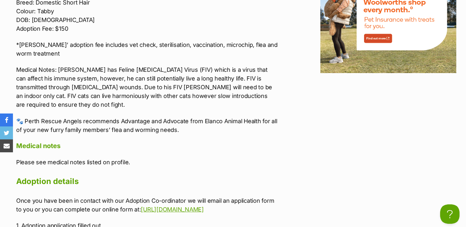
scroll to position [1010, 0]
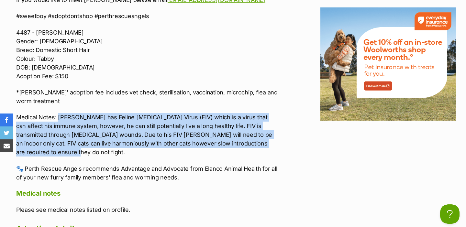
drag, startPoint x: 278, startPoint y: 136, endPoint x: 59, endPoint y: 110, distance: 220.8
copy p "[PERSON_NAME] has Feline [MEDICAL_DATA] Virus (FIV) which is a virus that can a…"
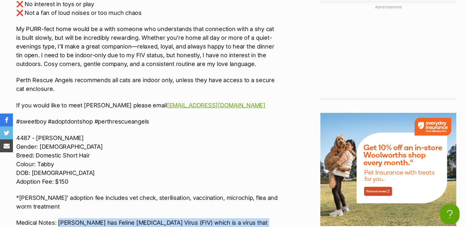
scroll to position [904, 0]
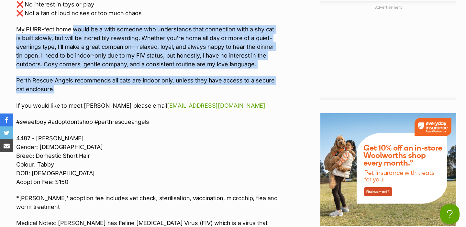
drag, startPoint x: 100, startPoint y: 80, endPoint x: 74, endPoint y: 21, distance: 64.2
click at [74, 25] on p "My PURR-fect home would be a with someone who understands that connection with …" at bounding box center [147, 47] width 262 height 44
drag, startPoint x: 74, startPoint y: 21, endPoint x: 74, endPoint y: 84, distance: 62.8
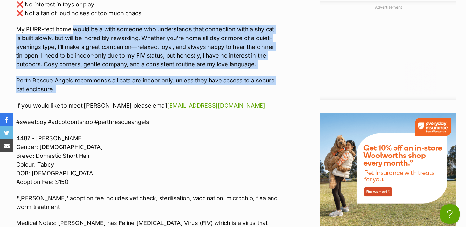
scroll to position [0, 0]
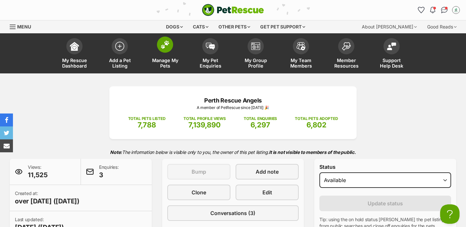
click at [169, 66] on span "Manage My Pets" at bounding box center [165, 63] width 29 height 11
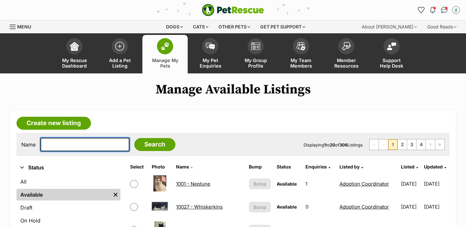
click at [69, 147] on input "text" at bounding box center [84, 145] width 89 height 14
type input "mai"
click at [134, 138] on input "Search" at bounding box center [154, 144] width 41 height 13
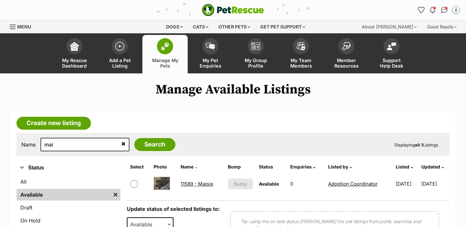
click at [186, 184] on link "11589 - Maisie" at bounding box center [197, 184] width 33 height 6
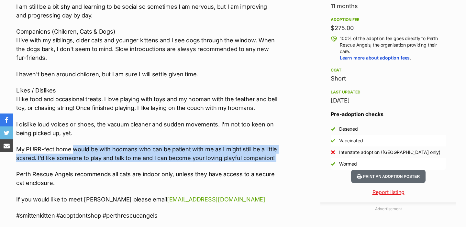
drag, startPoint x: 274, startPoint y: 154, endPoint x: 74, endPoint y: 142, distance: 199.8
click at [74, 142] on div "🐦🎀 MEET MAISIE 🎀🐦 Nature I am one of three sibling kittens looking for some pat…" at bounding box center [147, 136] width 262 height 387
copy div "would be with hoomans who can be patient with me as I might still be a little s…"
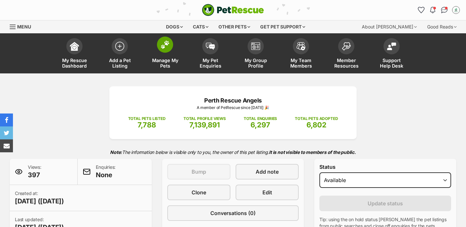
click at [161, 56] on link "Manage My Pets" at bounding box center [164, 54] width 45 height 39
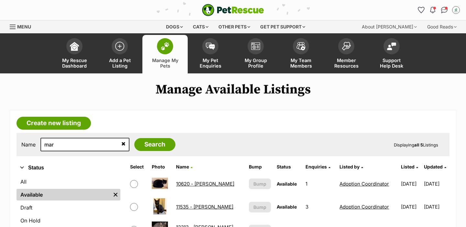
click at [187, 206] on link "11535 - [PERSON_NAME]" at bounding box center [204, 207] width 57 height 6
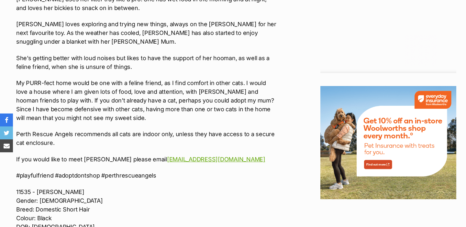
scroll to position [896, 0]
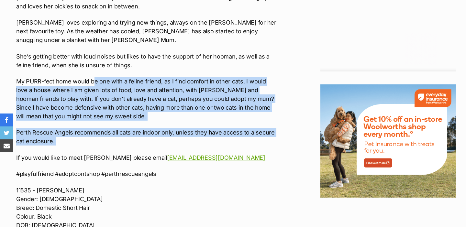
drag, startPoint x: 104, startPoint y: 112, endPoint x: 94, endPoint y: 50, distance: 63.6
click at [94, 50] on div "⭐️🍂 MEET MARIE 🍂⭐️ Nature Marie is an energetic kitten who likes to play and ex…" at bounding box center [147, 13] width 262 height 601
drag, startPoint x: 94, startPoint y: 50, endPoint x: 94, endPoint y: 58, distance: 8.7
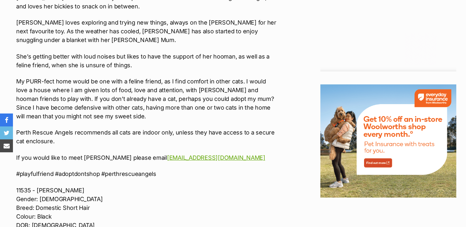
click at [94, 77] on p "My PURR-fect home would be one with a feline friend, as I find comfort in other…" at bounding box center [147, 99] width 262 height 44
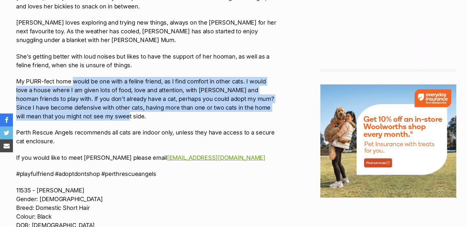
drag, startPoint x: 88, startPoint y: 85, endPoint x: 74, endPoint y: 47, distance: 40.7
click at [74, 77] on p "My PURR-fect home would be one with a feline friend, as I find comfort in other…" at bounding box center [147, 99] width 262 height 44
copy p "would be one with a feline friend, as I find comfort in other cats. I would lov…"
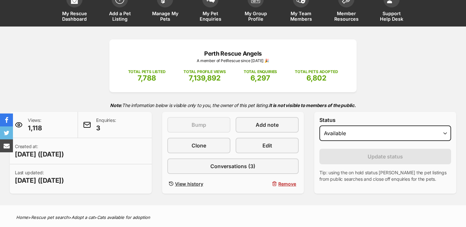
scroll to position [0, 0]
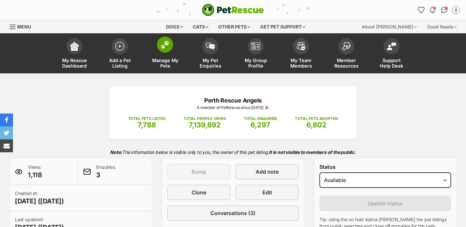
click at [154, 48] on link "Manage My Pets" at bounding box center [164, 54] width 45 height 39
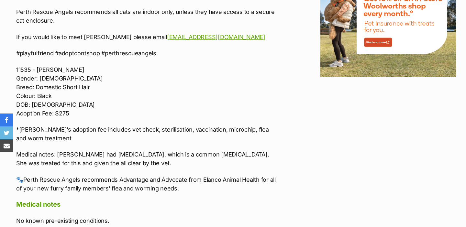
scroll to position [1088, 0]
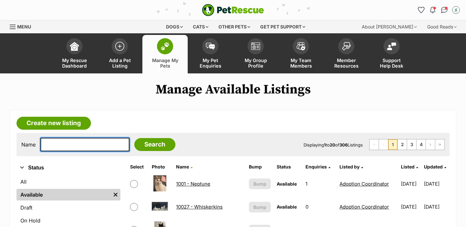
click at [85, 143] on input "text" at bounding box center [84, 145] width 89 height 14
type input "riz"
click at [134, 138] on input "Search" at bounding box center [154, 144] width 41 height 13
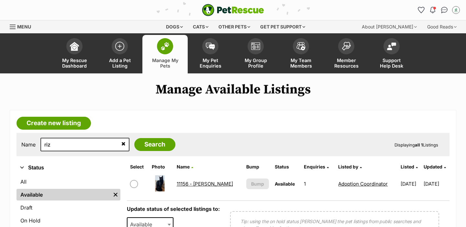
click at [186, 184] on link "11156 - [PERSON_NAME]" at bounding box center [205, 184] width 56 height 6
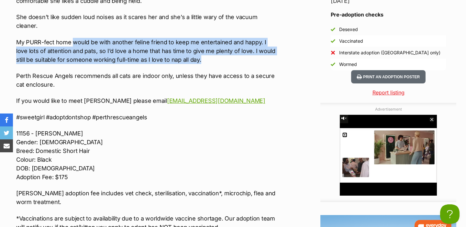
drag, startPoint x: 187, startPoint y: 52, endPoint x: 73, endPoint y: 35, distance: 114.7
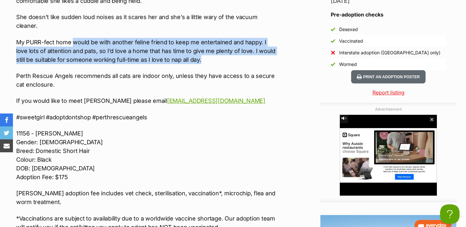
click at [73, 38] on p "My PURR-fect home would be with another feline friend to keep me entertained an…" at bounding box center [147, 51] width 262 height 26
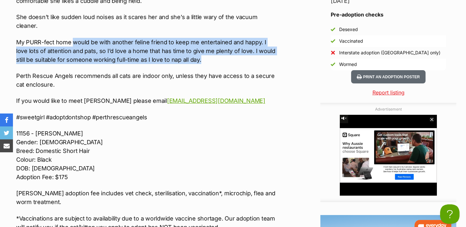
click at [73, 38] on p "My PURR-fect home would be with another feline friend to keep me entertained an…" at bounding box center [147, 51] width 262 height 26
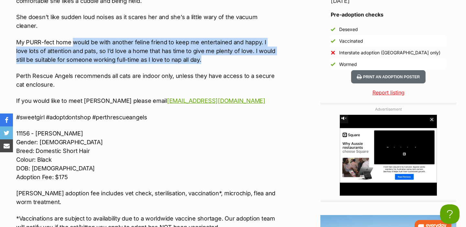
drag, startPoint x: 73, startPoint y: 35, endPoint x: 184, endPoint y: 49, distance: 111.4
click at [184, 49] on p "My PURR-fect home would be with another feline friend to keep me entertained an…" at bounding box center [147, 51] width 262 height 26
drag, startPoint x: 184, startPoint y: 50, endPoint x: 73, endPoint y: 34, distance: 111.5
click at [73, 38] on p "My PURR-fect home would be with another feline friend to keep me entertained an…" at bounding box center [147, 51] width 262 height 26
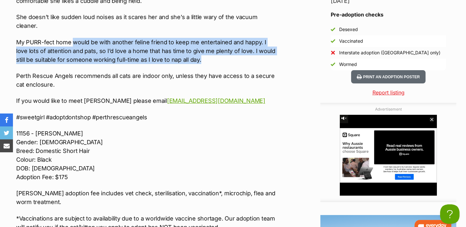
copy p "would be with another feline friend to keep me entertained and happy. I love lo…"
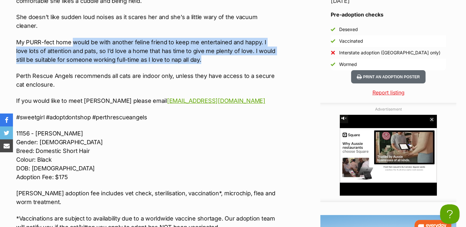
scroll to position [149, 0]
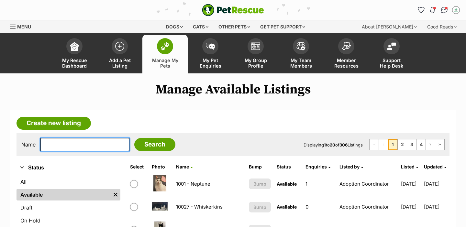
click at [75, 146] on input "text" at bounding box center [84, 145] width 89 height 14
type input "bat"
click at [134, 138] on input "Search" at bounding box center [154, 144] width 41 height 13
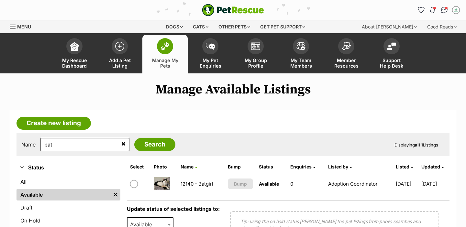
click at [204, 180] on td "12140 - Batgirl" at bounding box center [201, 184] width 47 height 22
click at [203, 183] on link "12140 - Batgirl" at bounding box center [197, 184] width 33 height 6
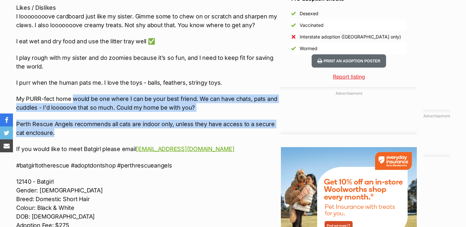
drag, startPoint x: 74, startPoint y: 129, endPoint x: 74, endPoint y: 98, distance: 30.8
click at [74, 98] on div "🌸🦇 INTRODUCING BATGIRL 🦇🌸 I am Batgirl - yes that's right! I'm here to save the…" at bounding box center [147, 54] width 262 height 452
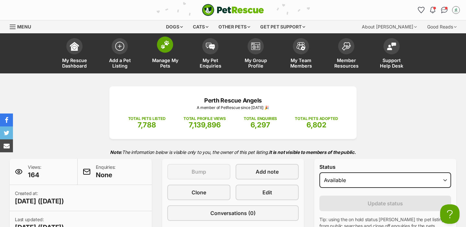
click at [158, 62] on span "Manage My Pets" at bounding box center [165, 63] width 29 height 11
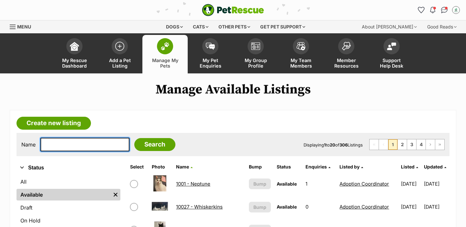
click at [83, 146] on input "text" at bounding box center [84, 145] width 89 height 14
type input "jun"
click at [134, 138] on input "Search" at bounding box center [154, 144] width 41 height 13
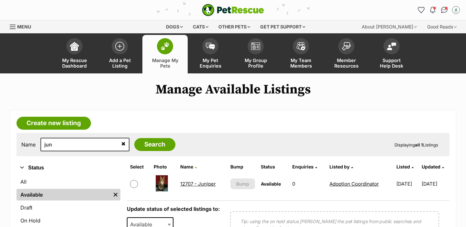
click at [193, 184] on link "12707 - Juniper" at bounding box center [198, 184] width 36 height 6
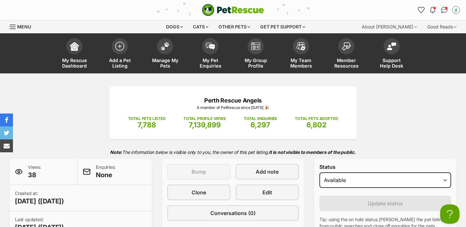
click at [167, 59] on span "Manage My Pets" at bounding box center [165, 63] width 29 height 11
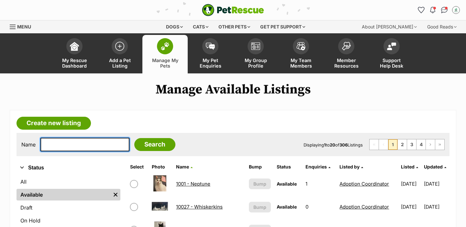
click at [62, 146] on input "text" at bounding box center [84, 145] width 89 height 14
type input "pat"
click at [134, 138] on input "Search" at bounding box center [154, 144] width 41 height 13
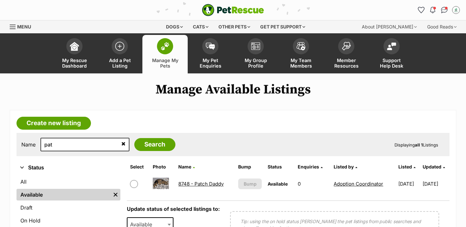
click at [186, 180] on td "8748 - Patch Daddy" at bounding box center [205, 184] width 59 height 22
click at [188, 184] on link "8748 - Patch Daddy" at bounding box center [200, 184] width 45 height 6
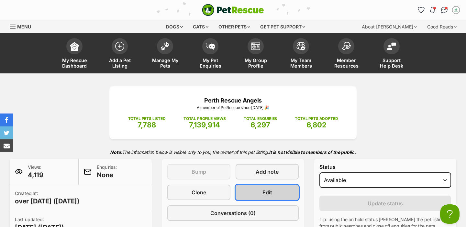
click at [249, 188] on link "Edit" at bounding box center [267, 193] width 63 height 16
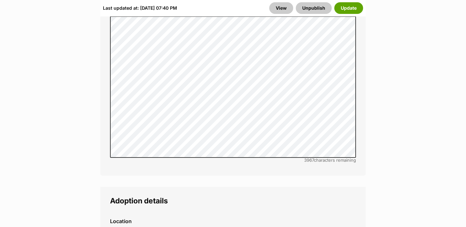
scroll to position [1928, 0]
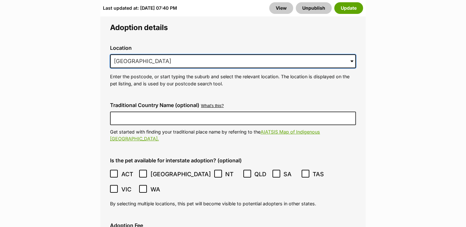
drag, startPoint x: 185, startPoint y: 49, endPoint x: 98, endPoint y: 40, distance: 87.2
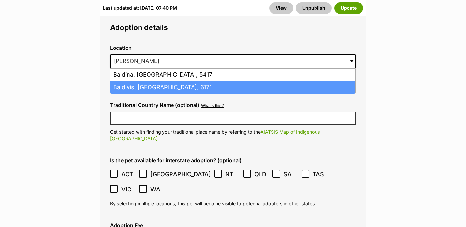
click at [216, 81] on li "Baldivis, Western Australia, 6171" at bounding box center [232, 87] width 245 height 13
type input "Baldivis, Western Australia, 6171"
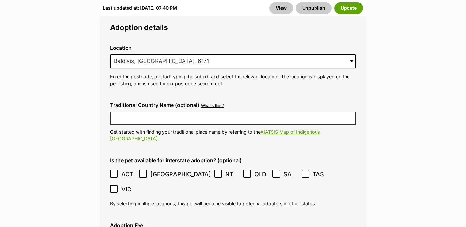
click at [347, 14] on div "Last updated at: Wed, 17 Sep, 07:40 PM View Unpublish Update" at bounding box center [233, 8] width 266 height 17
click at [347, 11] on button "Update" at bounding box center [348, 8] width 29 height 12
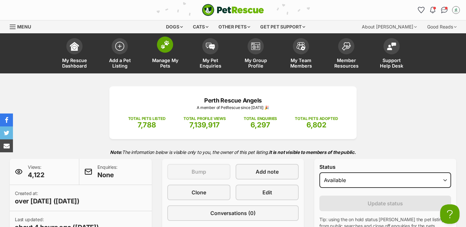
click at [163, 53] on link "Manage My Pets" at bounding box center [164, 54] width 45 height 39
